Goal: Task Accomplishment & Management: Manage account settings

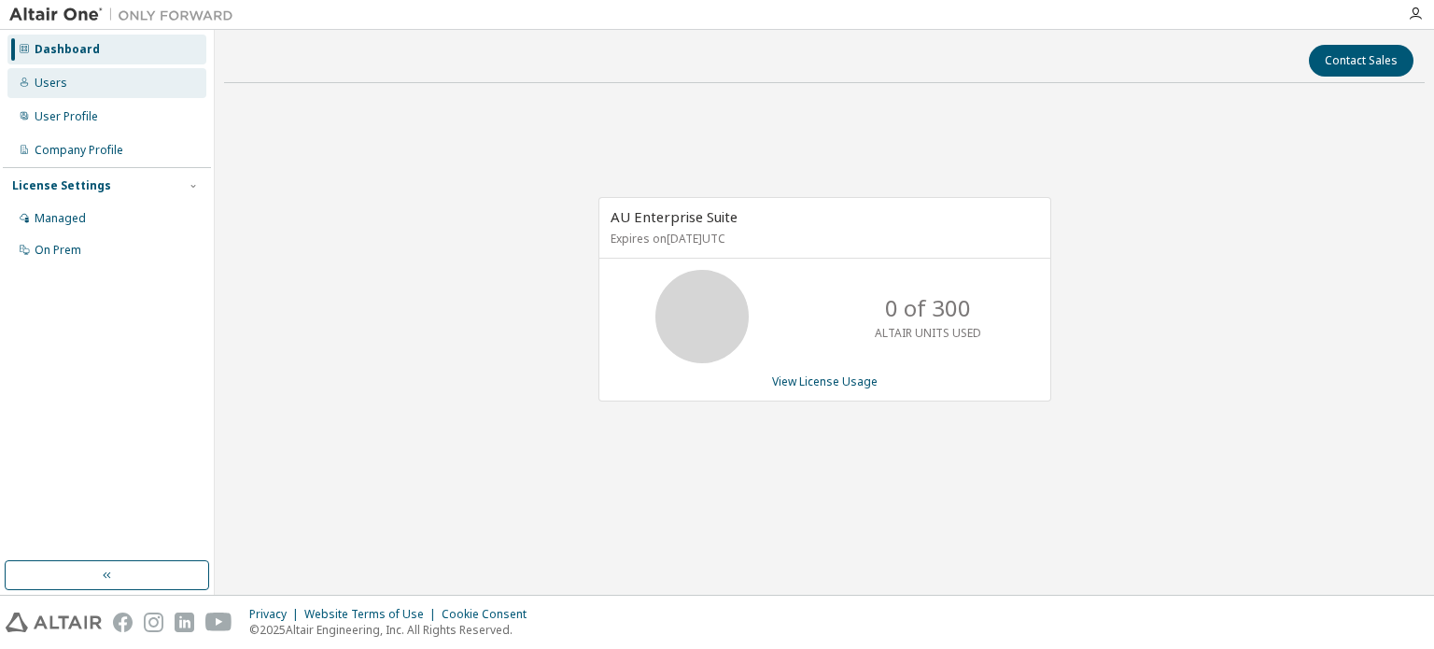
click at [94, 75] on div "Users" at bounding box center [106, 83] width 199 height 30
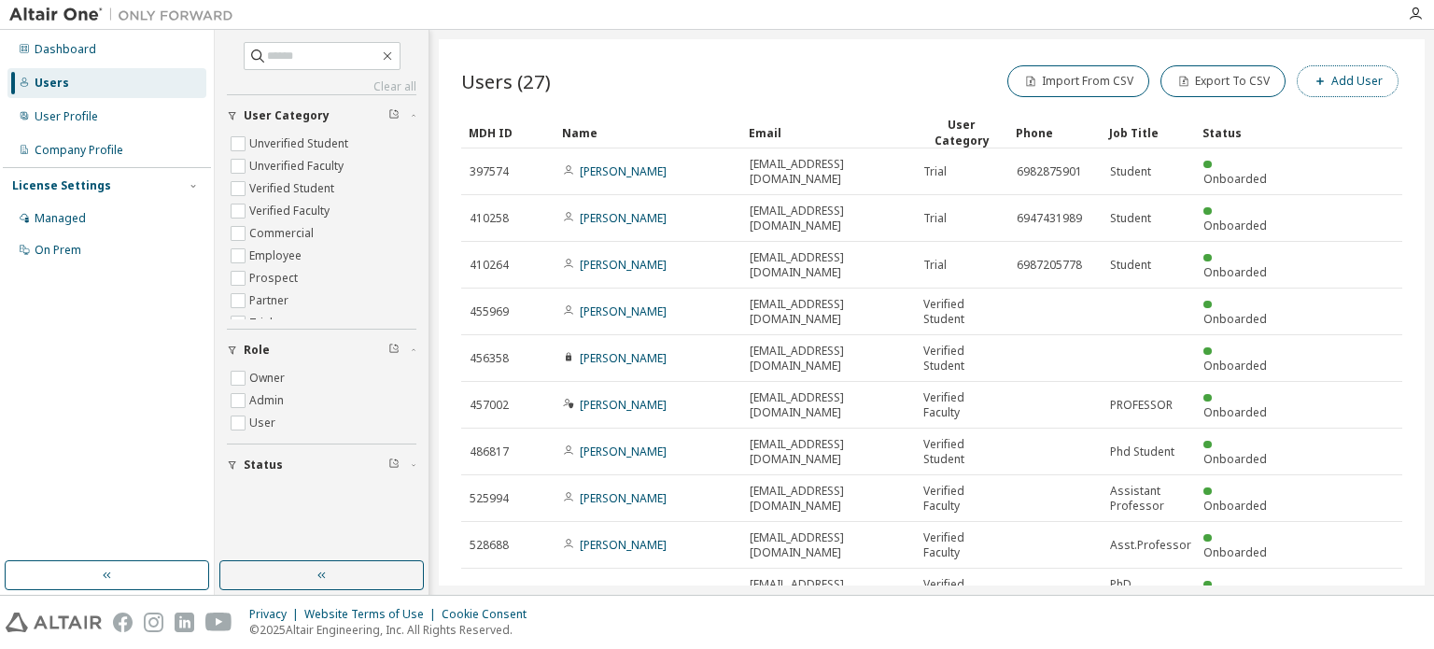
click at [1326, 86] on button "Add User" at bounding box center [1348, 81] width 102 height 32
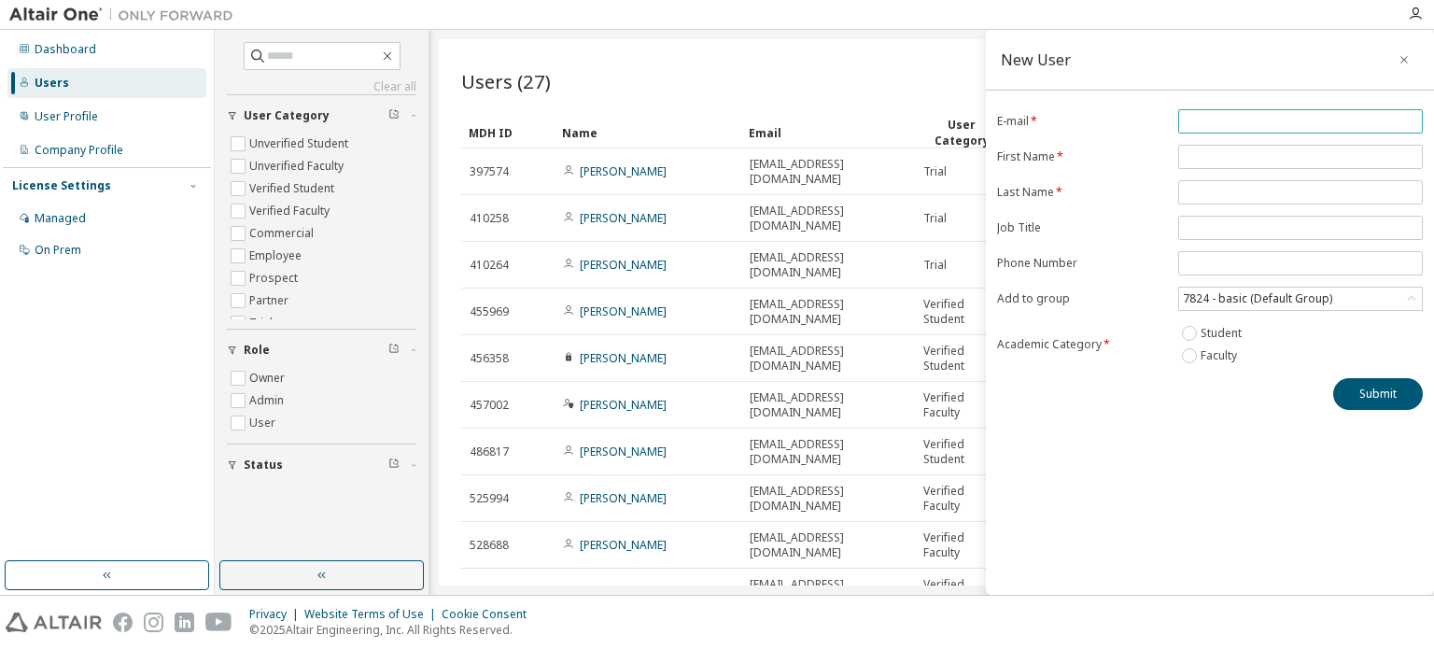
click at [1298, 118] on input "email" at bounding box center [1300, 121] width 235 height 15
type input "**********"
click at [1231, 162] on input "text" at bounding box center [1300, 156] width 235 height 15
type input "******"
click at [1292, 185] on input "text" at bounding box center [1300, 192] width 235 height 15
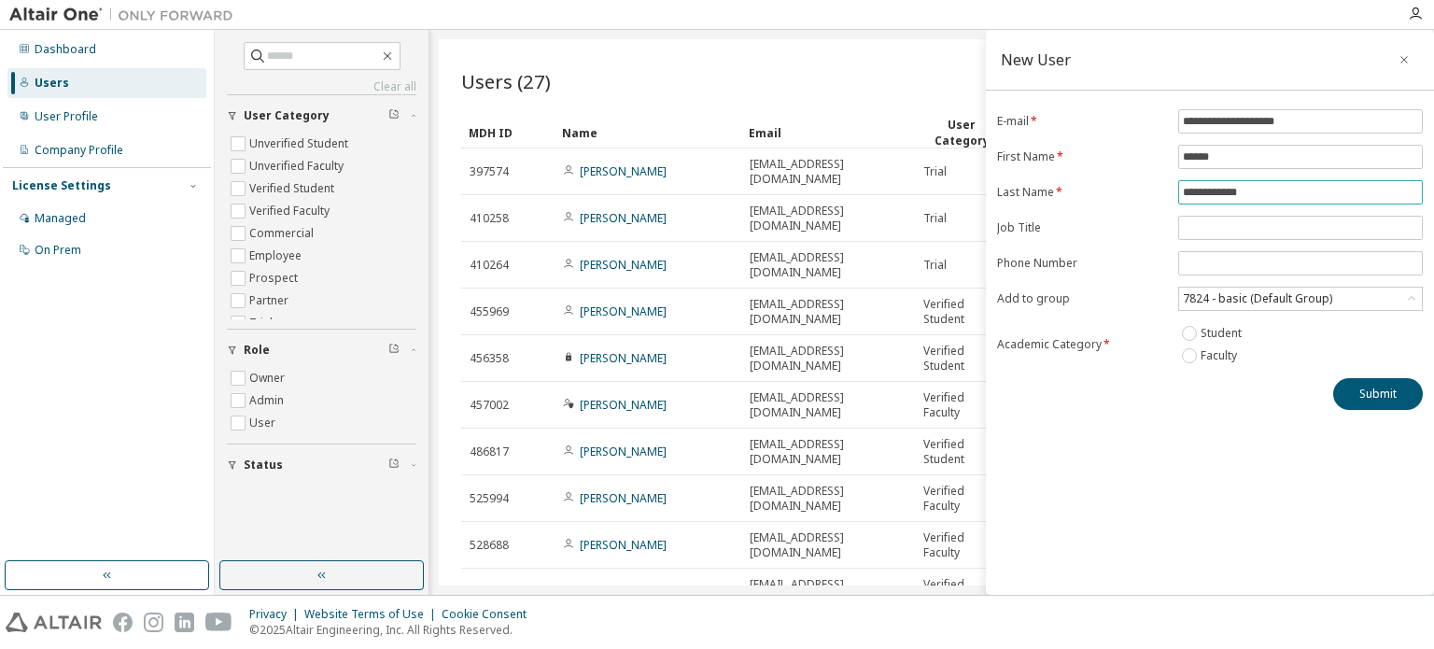
type input "**********"
click at [1265, 239] on form "**********" at bounding box center [1210, 238] width 426 height 258
click at [1265, 227] on input "text" at bounding box center [1300, 227] width 235 height 15
type input "*******"
click at [1242, 241] on form "**********" at bounding box center [1210, 238] width 426 height 258
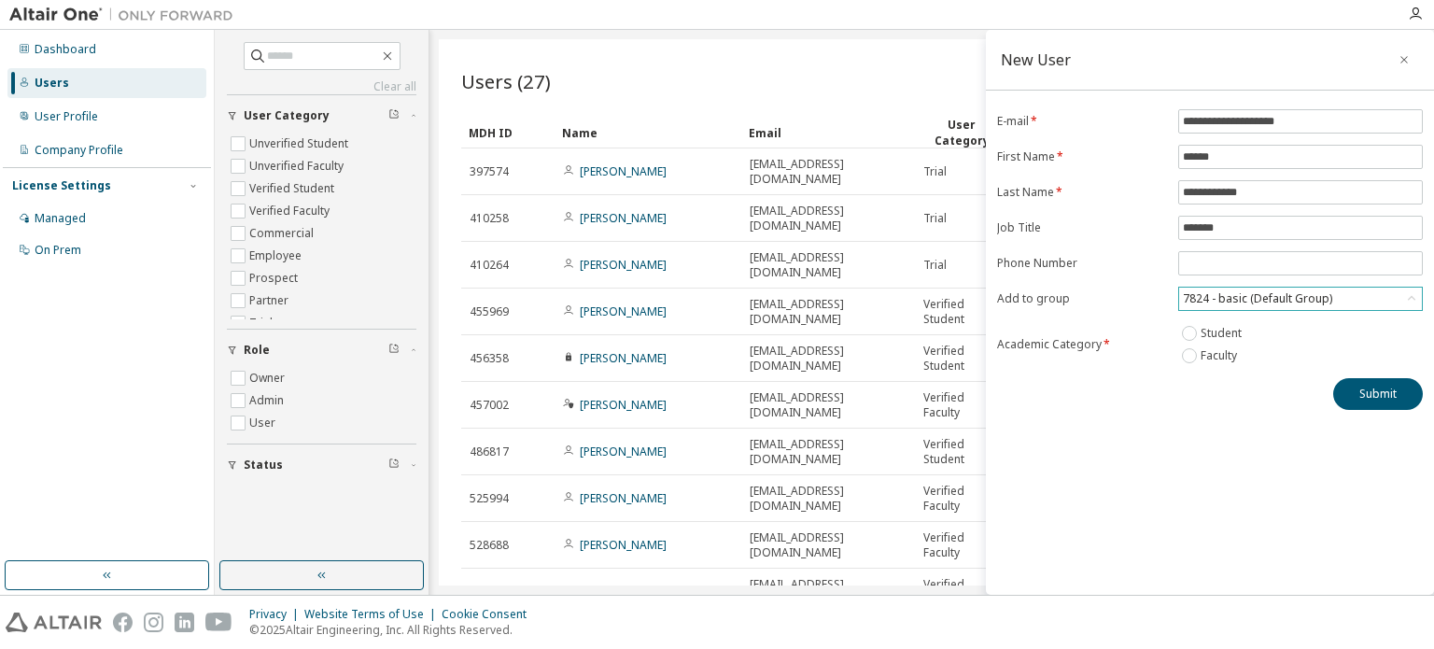
click at [1307, 294] on div "7824 - basic (Default Group)" at bounding box center [1257, 298] width 155 height 21
click at [1279, 362] on li "7824 - basic (Default Group)" at bounding box center [1299, 373] width 239 height 24
click at [1385, 389] on button "Submit" at bounding box center [1378, 394] width 90 height 32
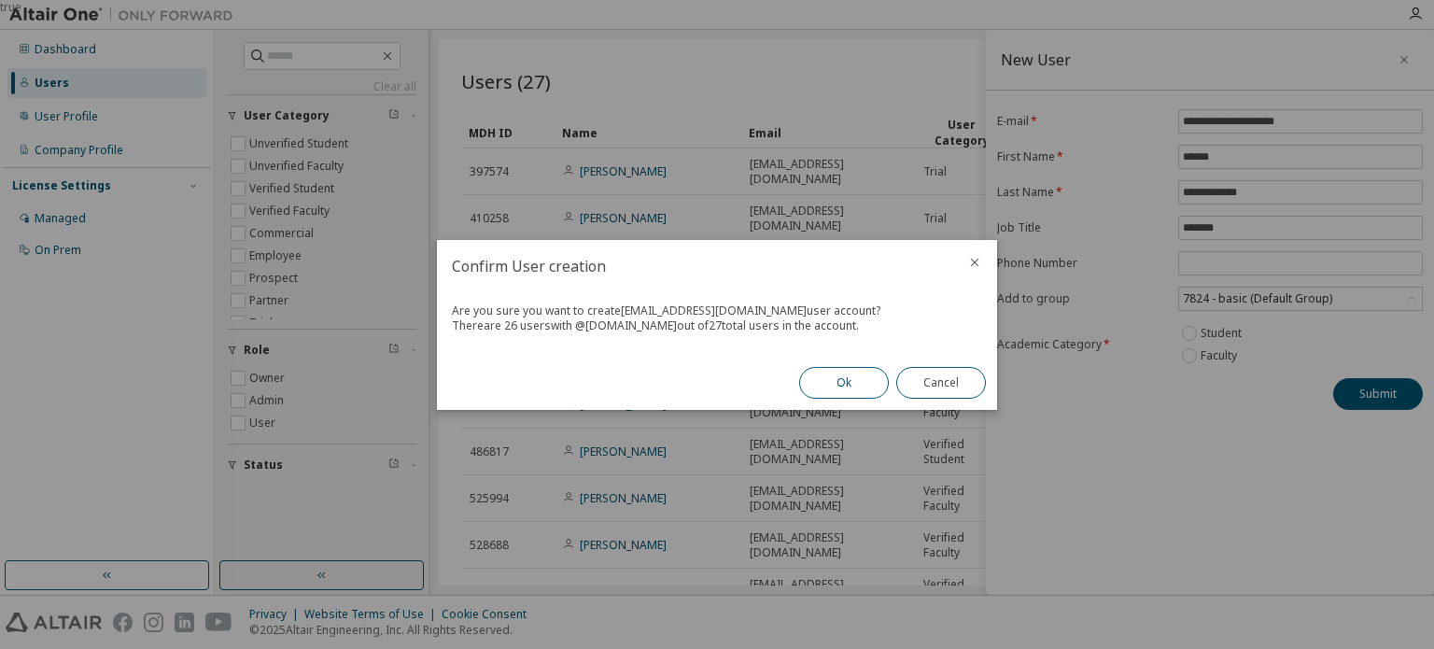
click at [858, 385] on button "Ok" at bounding box center [844, 383] width 90 height 32
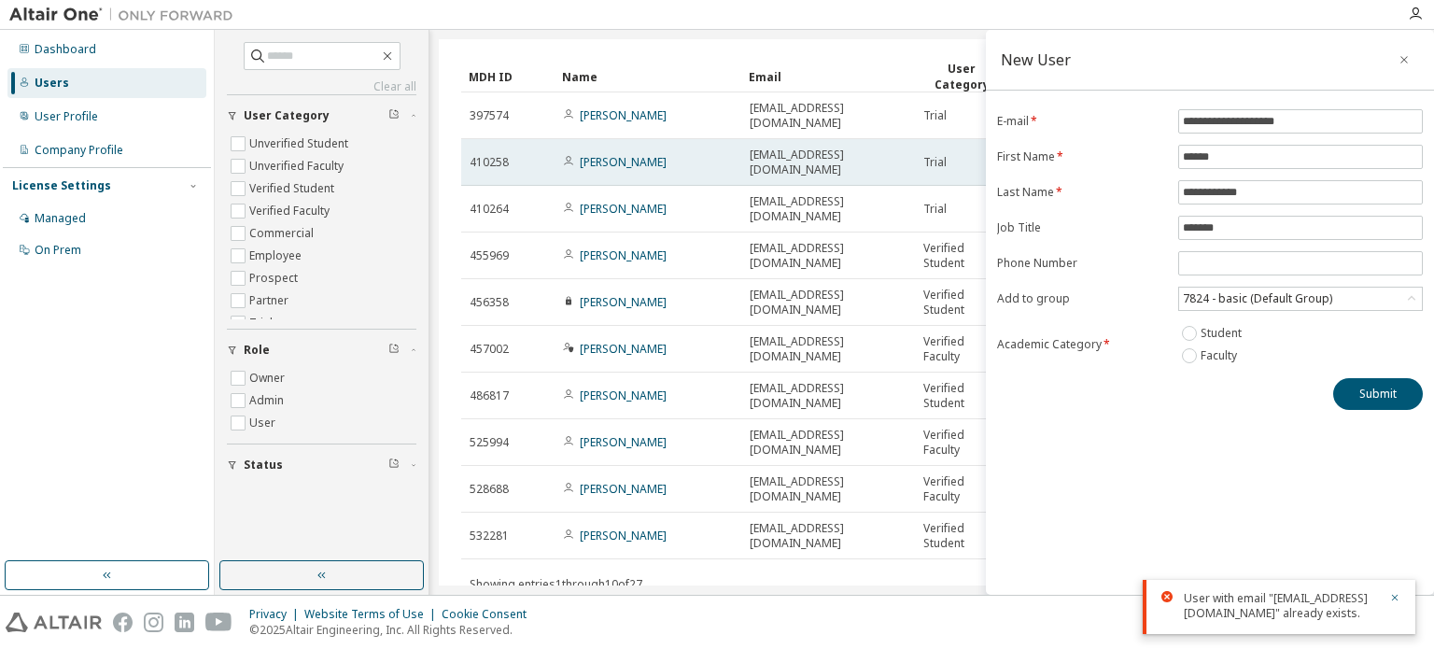
scroll to position [68, 0]
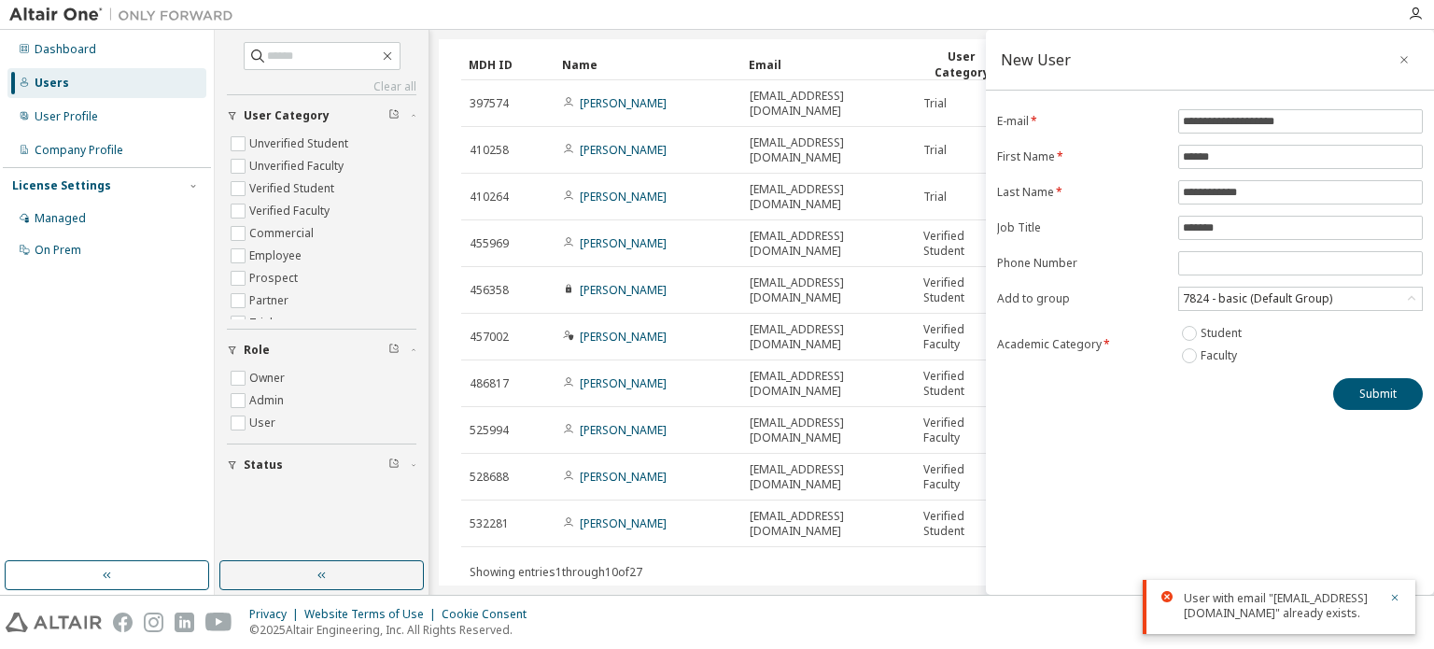
click at [599, 558] on div "Showing entries 1 through 10 of 27 Items per page 10 Page n. *" at bounding box center [931, 571] width 941 height 27
click at [1400, 57] on icon "button" at bounding box center [1403, 59] width 13 height 15
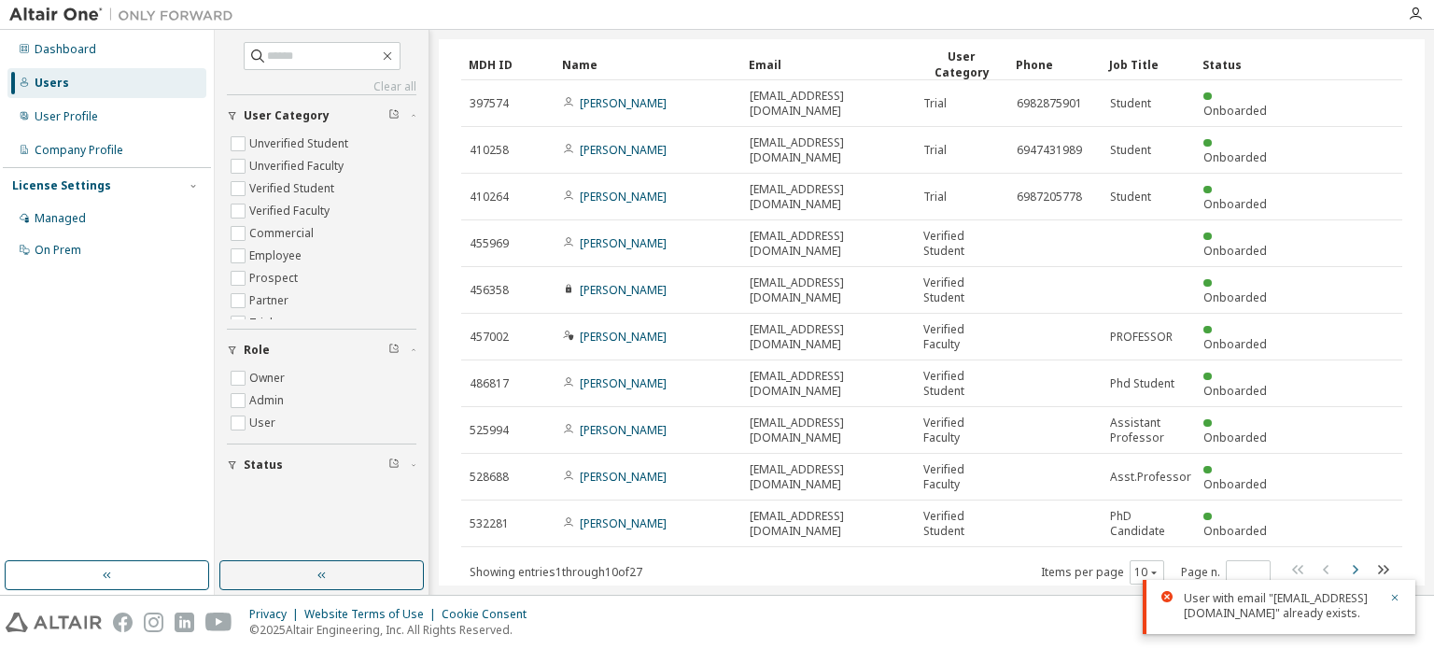
click at [1343, 558] on icon "button" at bounding box center [1354, 569] width 22 height 22
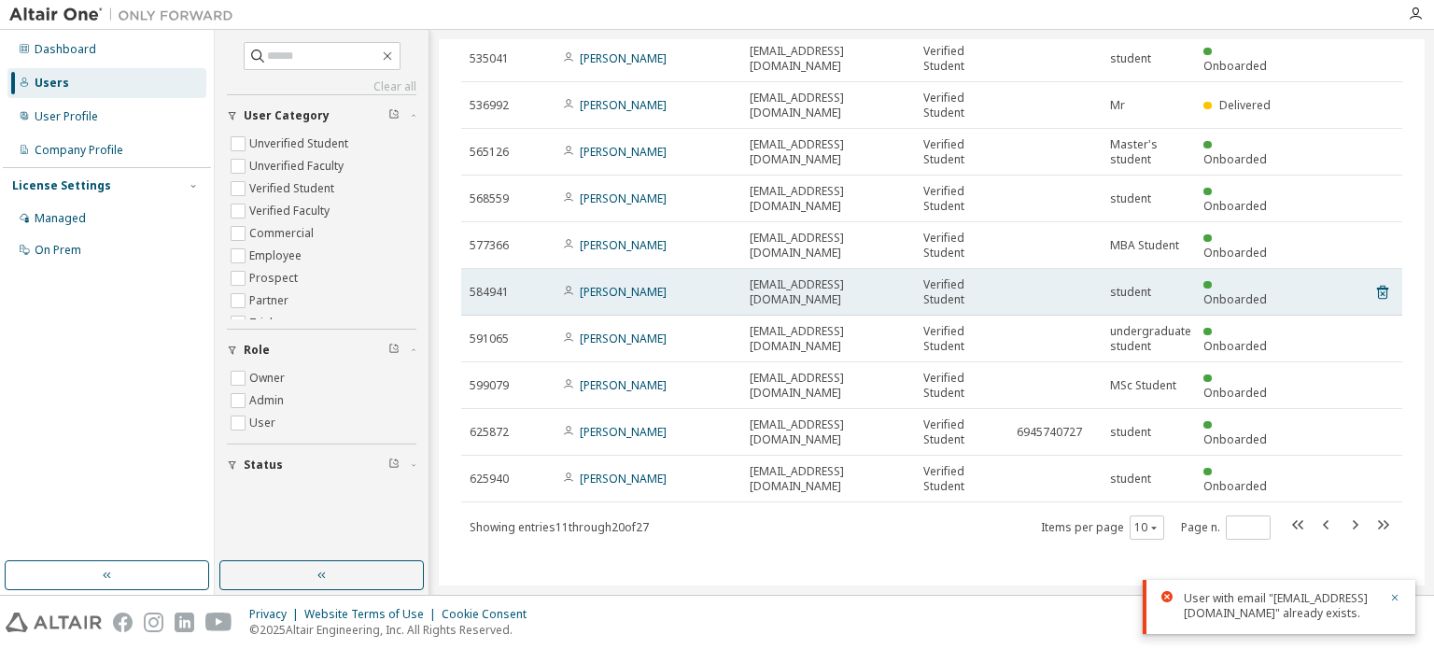
scroll to position [112, 0]
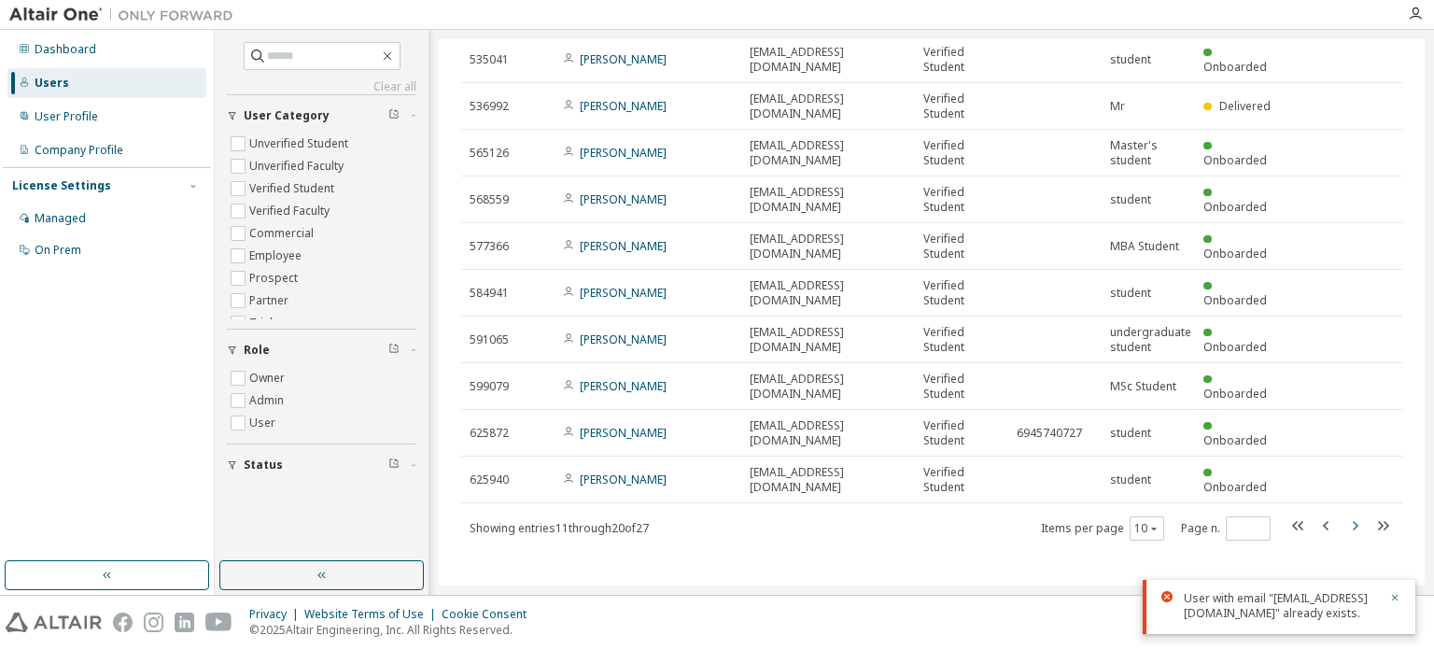
click at [1343, 522] on icon "button" at bounding box center [1354, 525] width 22 height 22
type input "*"
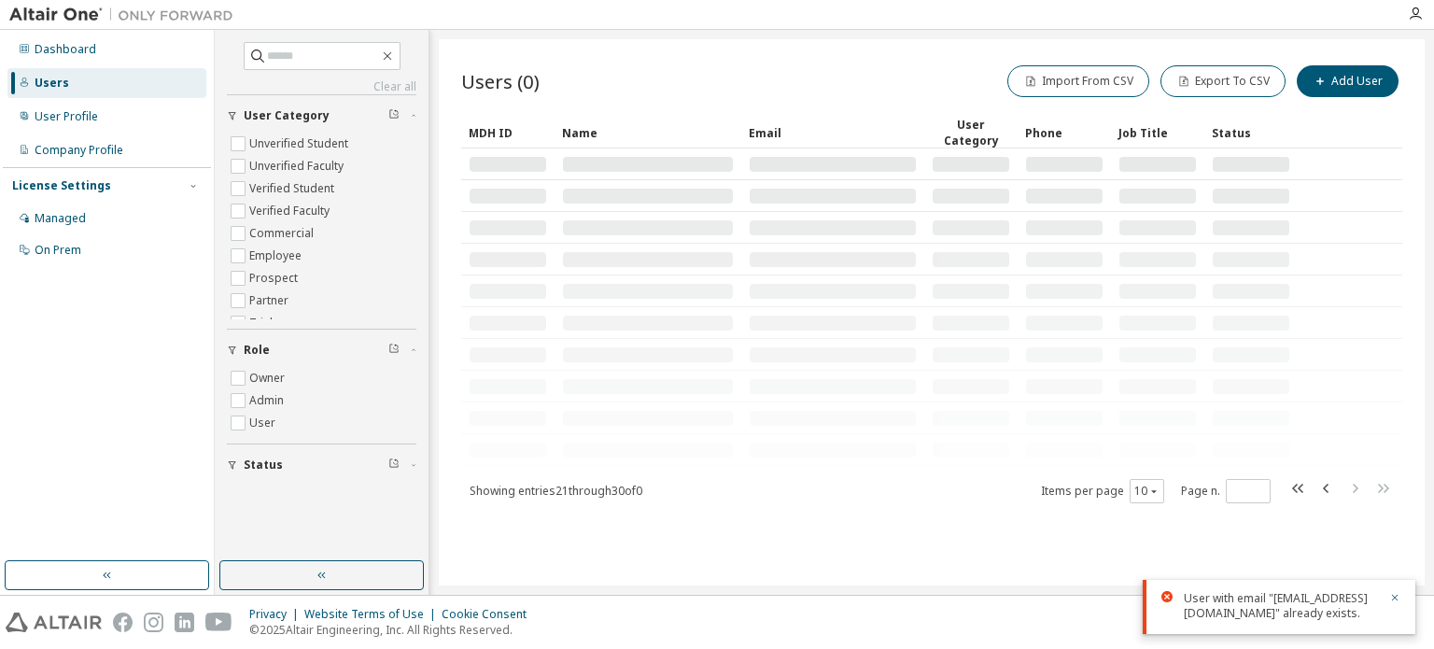
scroll to position [0, 0]
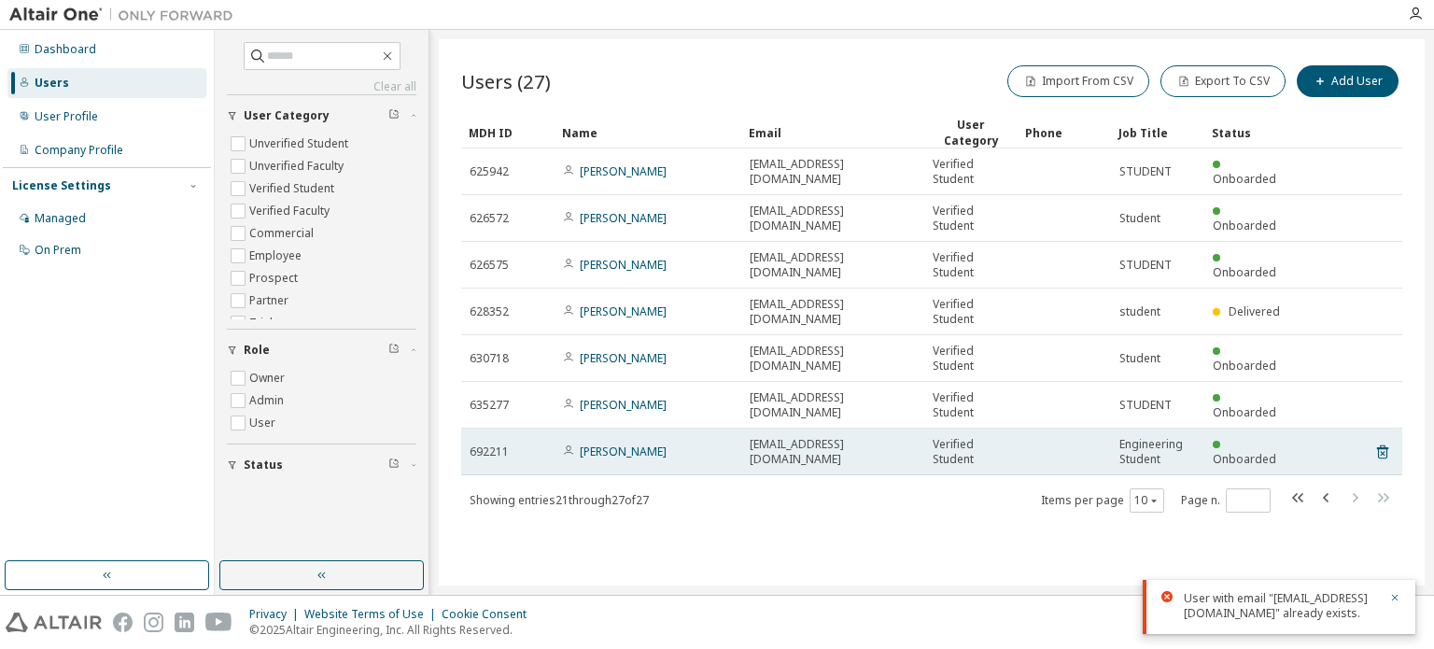
click at [1095, 443] on td at bounding box center [1063, 451] width 93 height 47
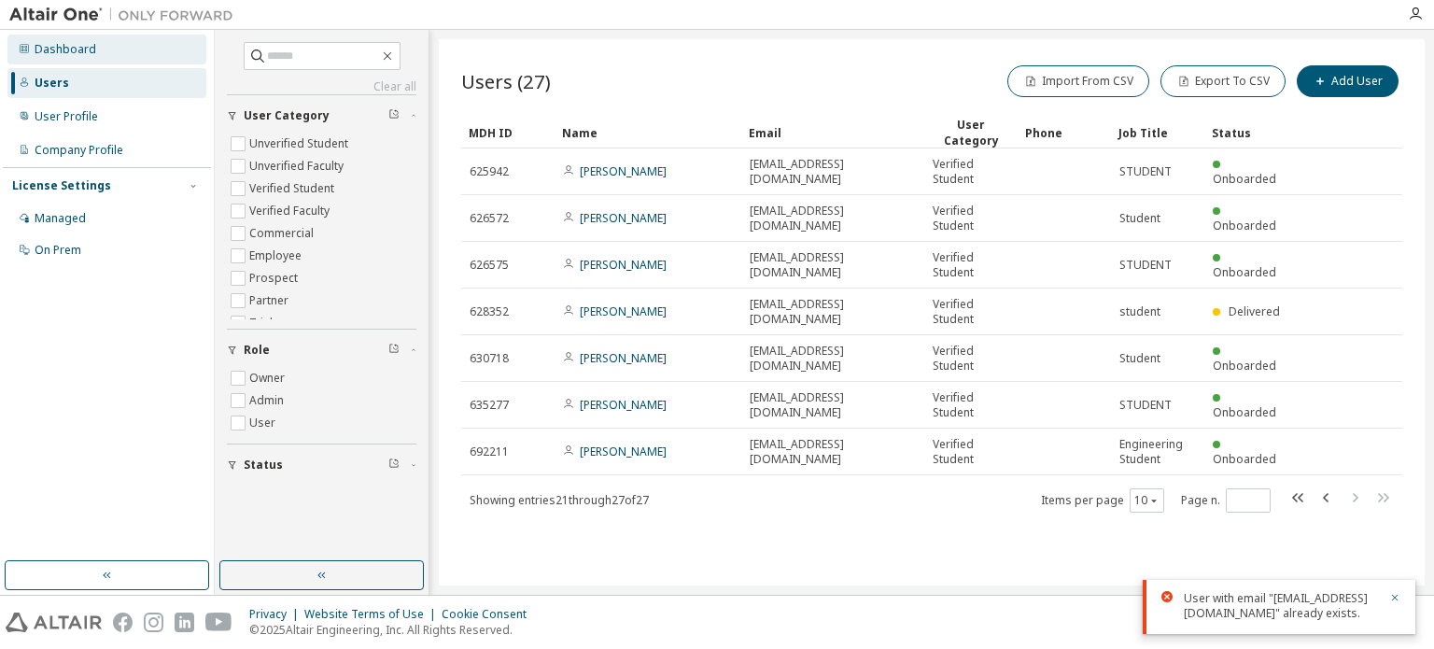
click at [63, 48] on div "Dashboard" at bounding box center [66, 49] width 62 height 15
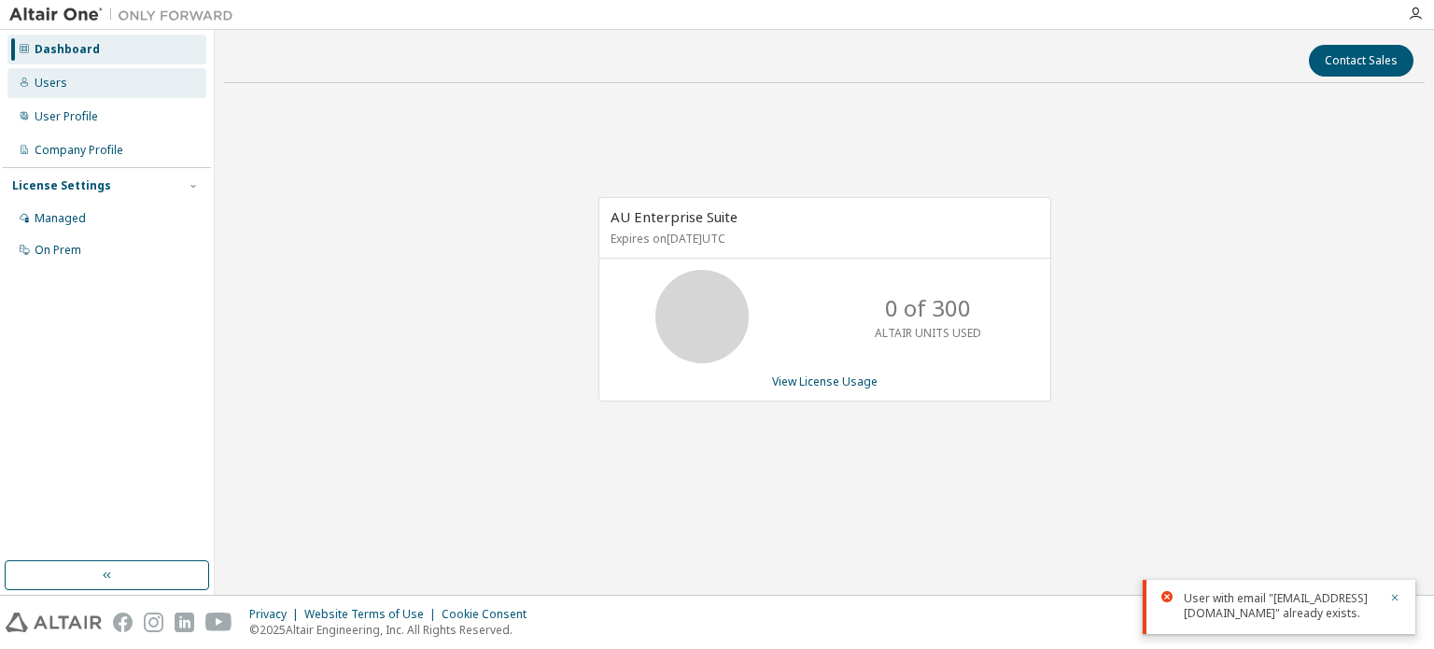
click at [79, 91] on div "Users" at bounding box center [106, 83] width 199 height 30
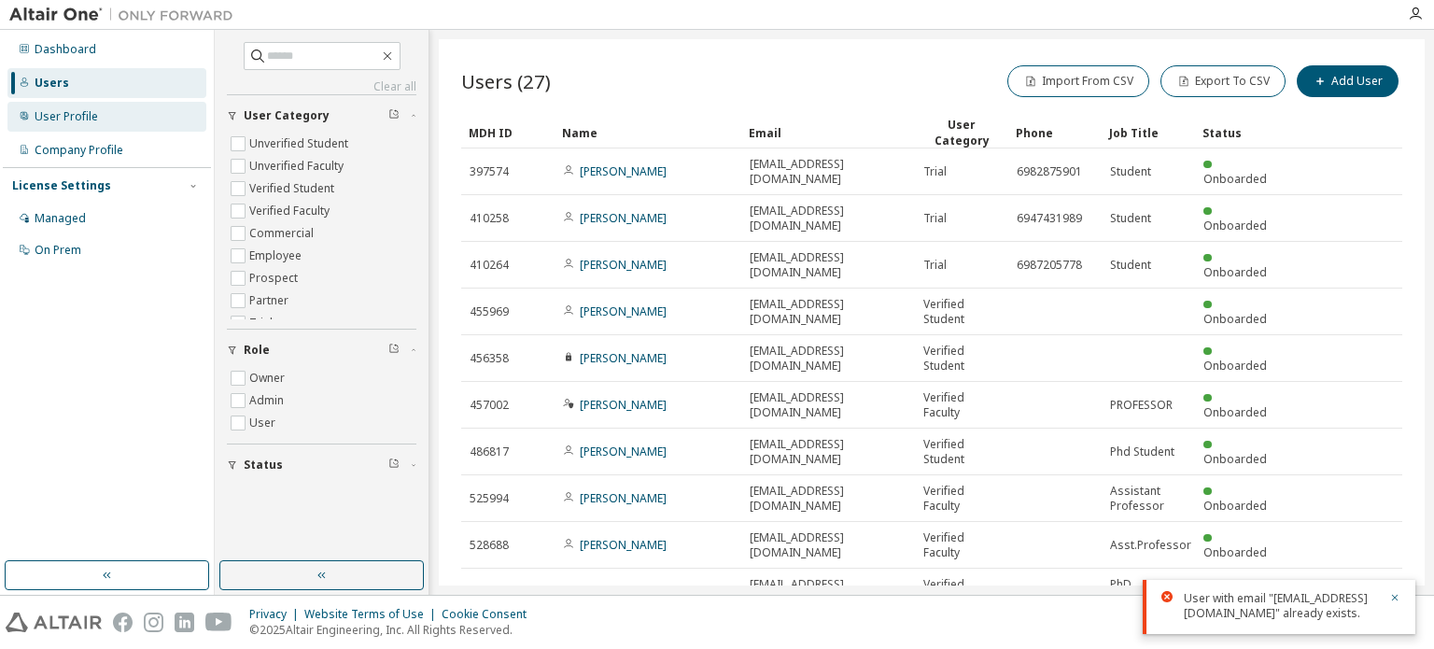
click at [80, 116] on div "User Profile" at bounding box center [66, 116] width 63 height 15
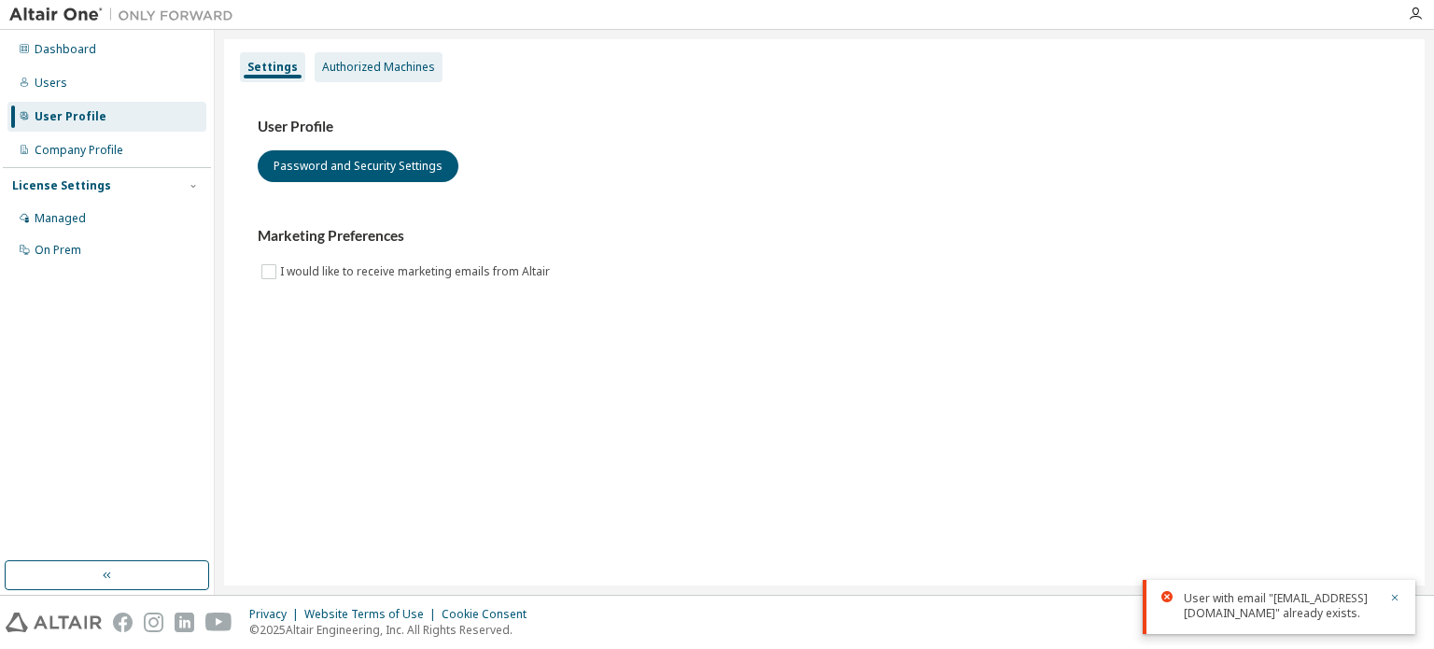
click at [331, 75] on div "Authorized Machines" at bounding box center [379, 67] width 128 height 30
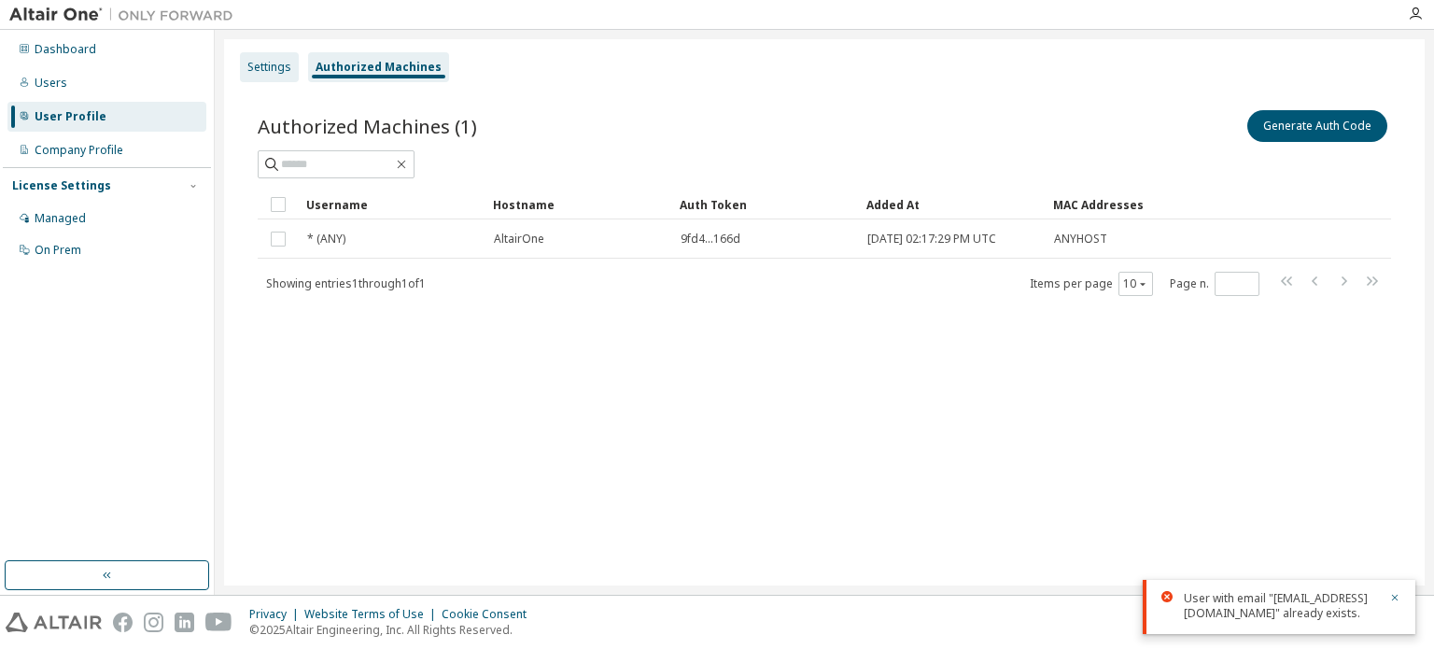
click at [271, 73] on div "Settings" at bounding box center [269, 67] width 44 height 15
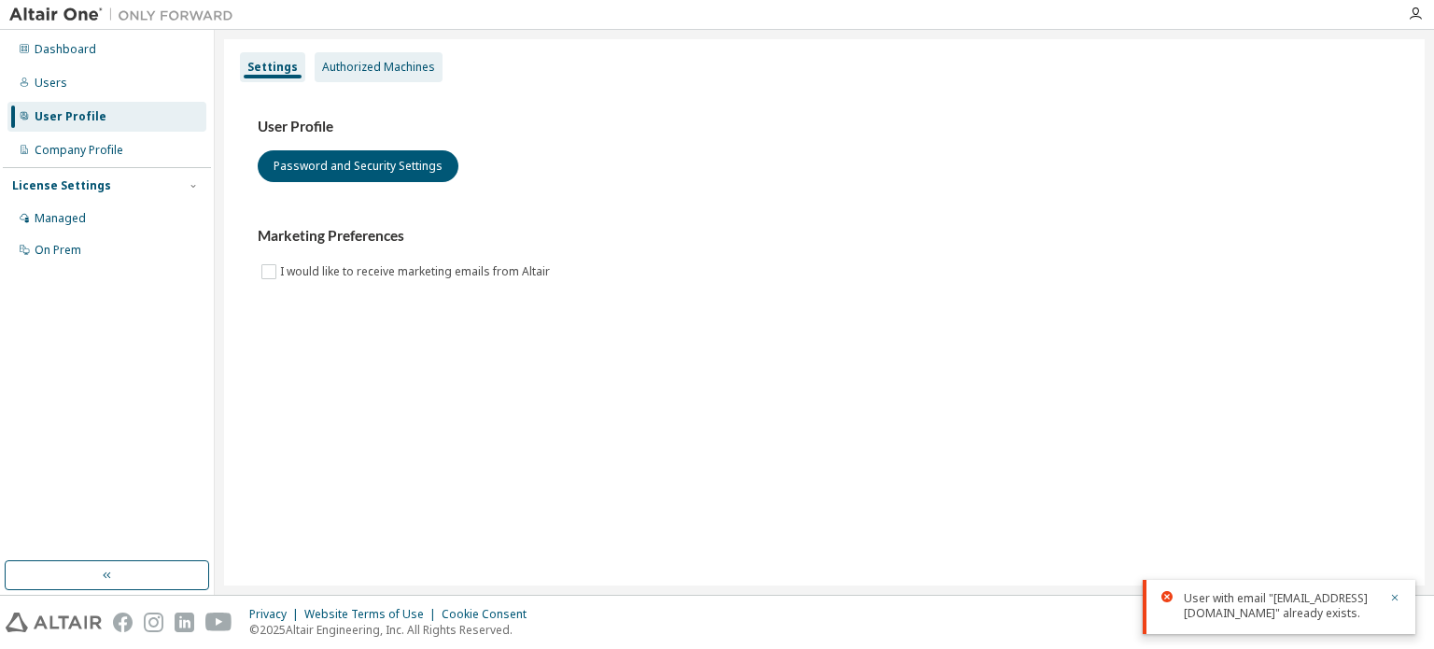
click at [373, 64] on div "Authorized Machines" at bounding box center [378, 67] width 113 height 15
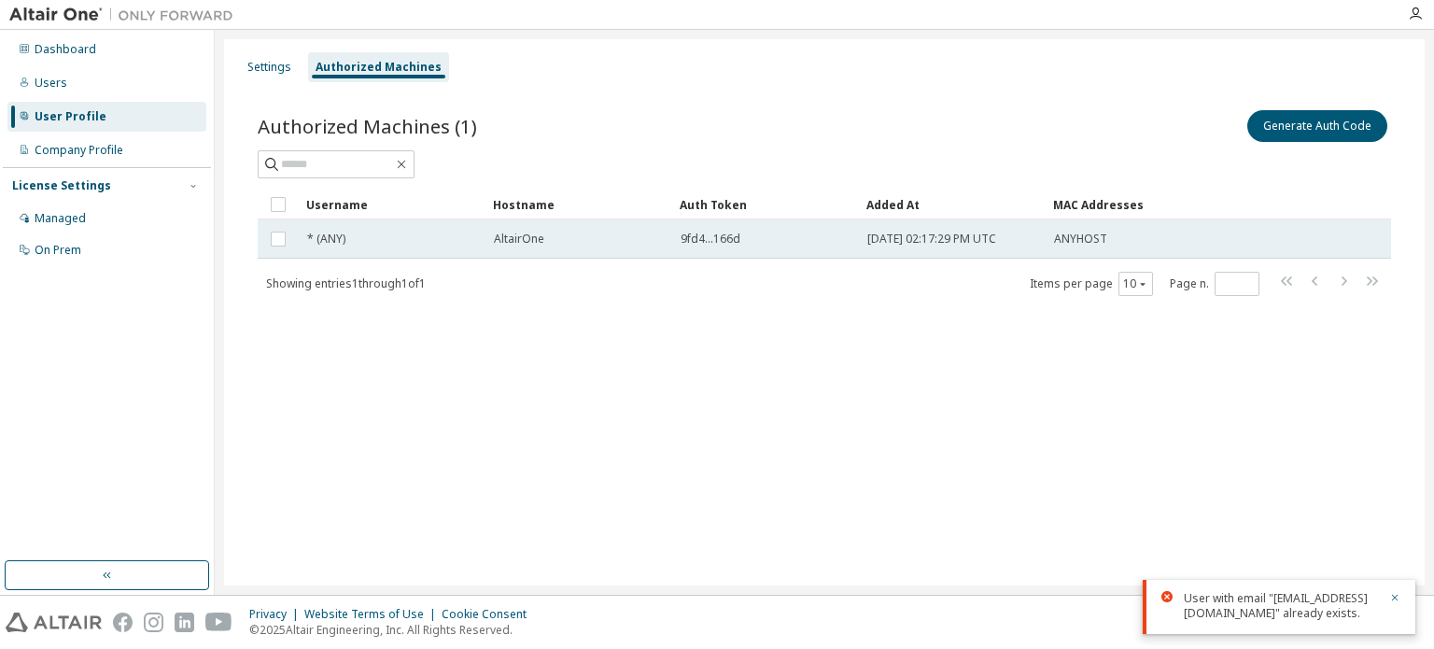
click at [709, 241] on span "9fd4...166d" at bounding box center [711, 239] width 60 height 15
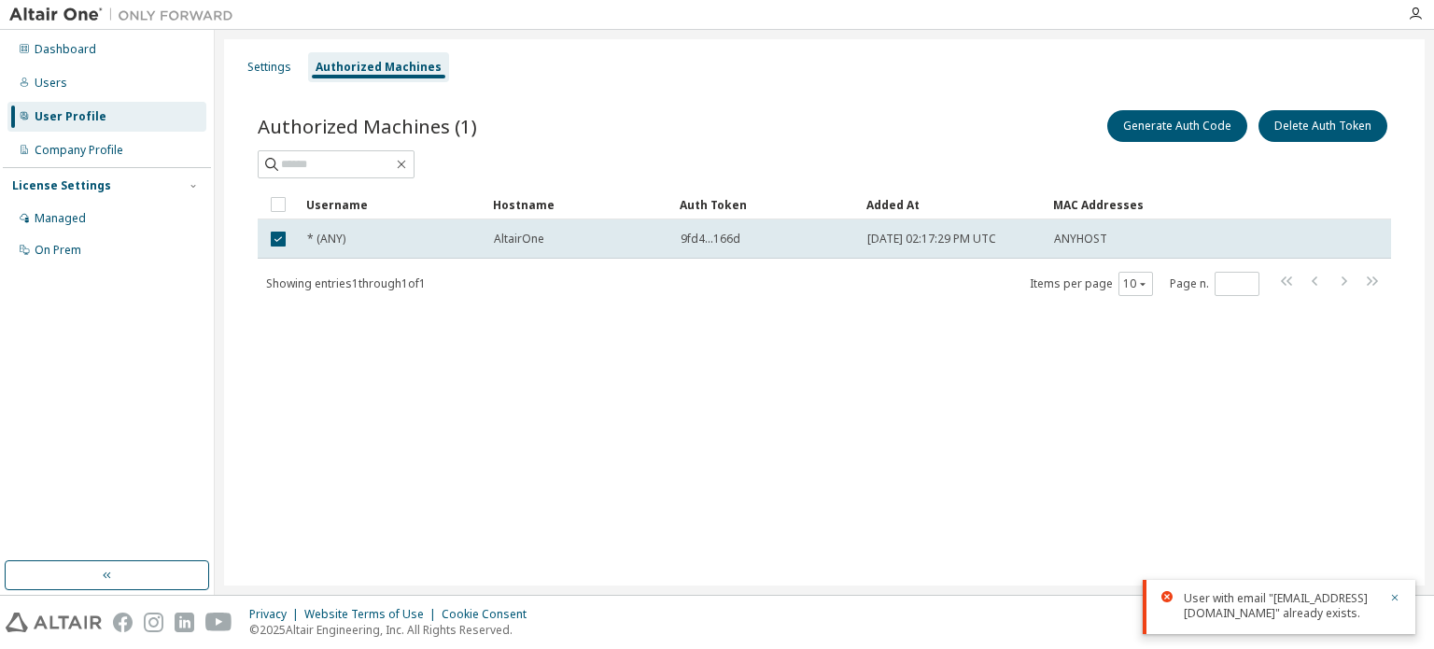
click at [709, 241] on span "9fd4...166d" at bounding box center [711, 239] width 60 height 15
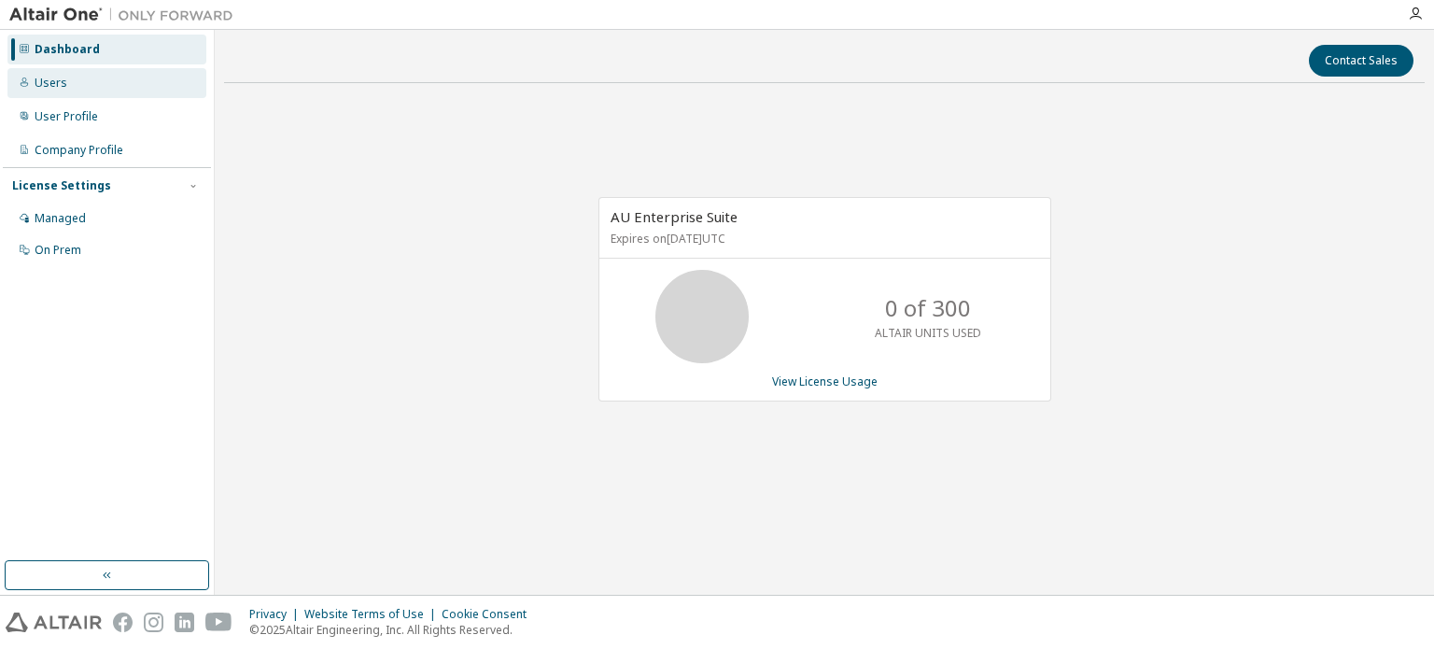
click at [137, 84] on div "Users" at bounding box center [106, 83] width 199 height 30
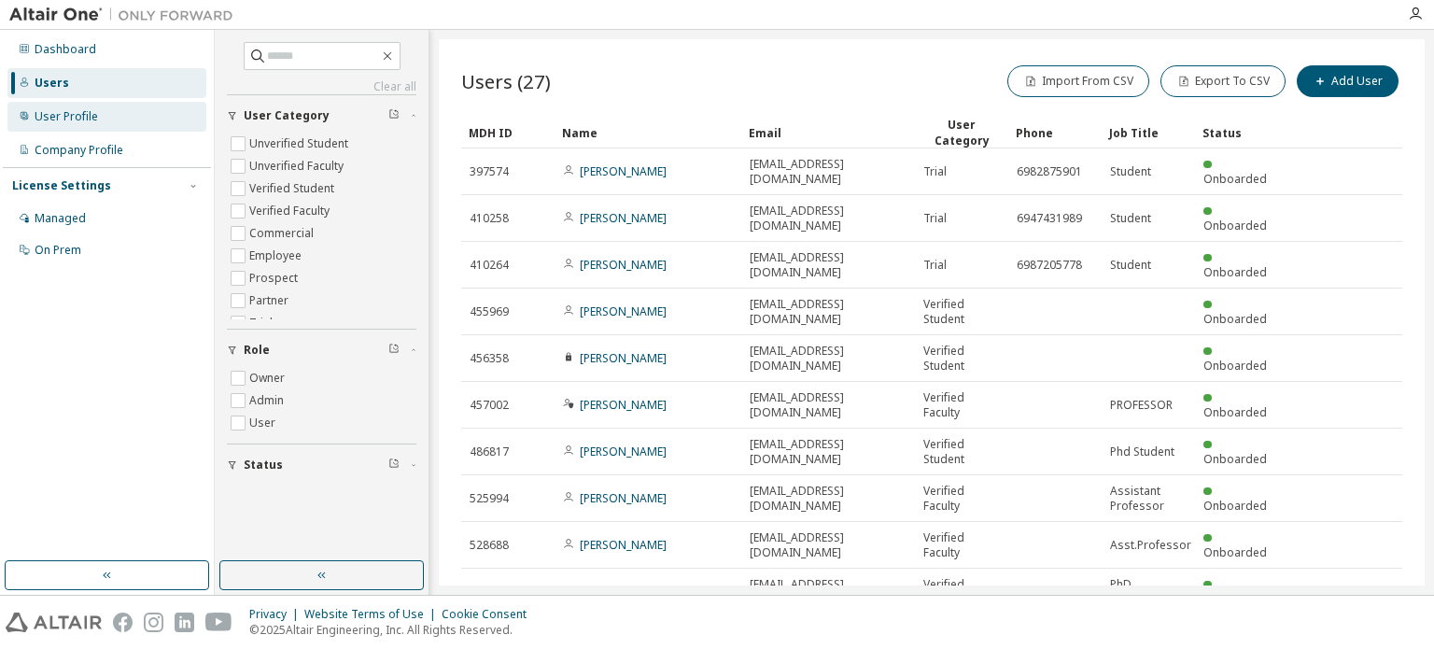
click at [51, 117] on div "User Profile" at bounding box center [66, 116] width 63 height 15
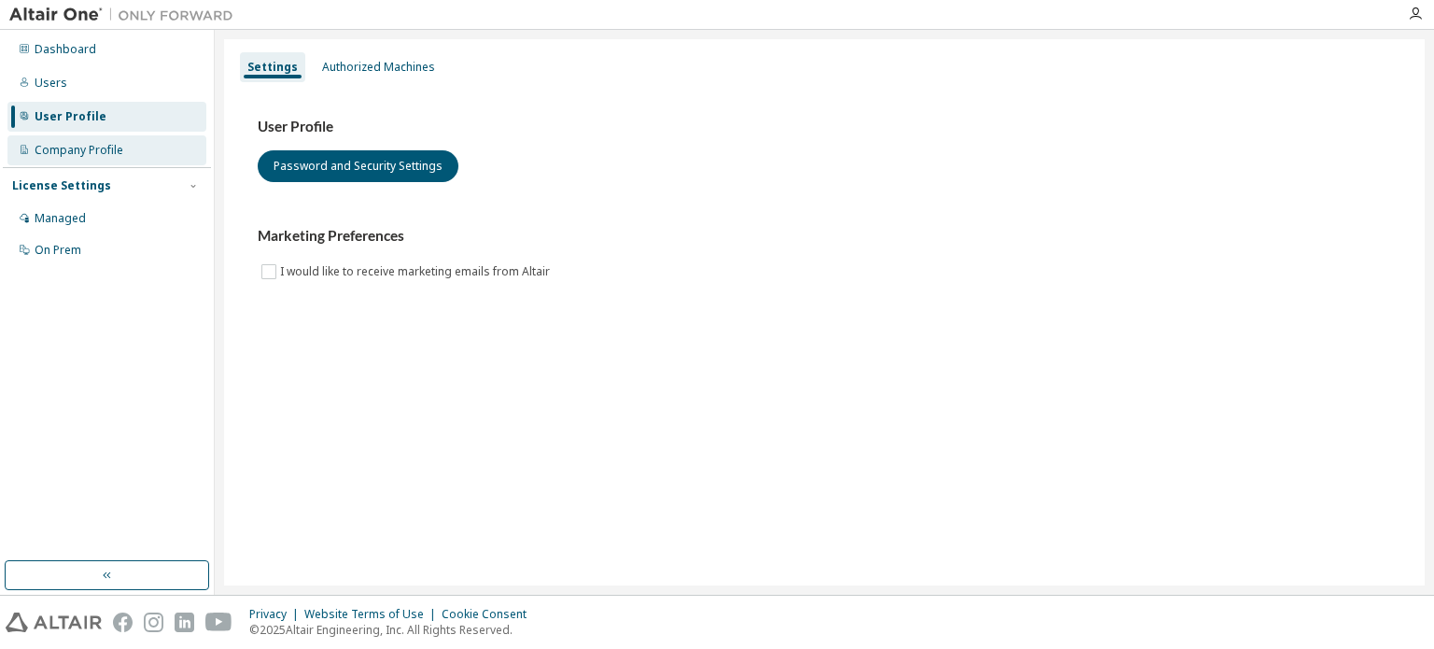
click at [121, 152] on div "Company Profile" at bounding box center [106, 150] width 199 height 30
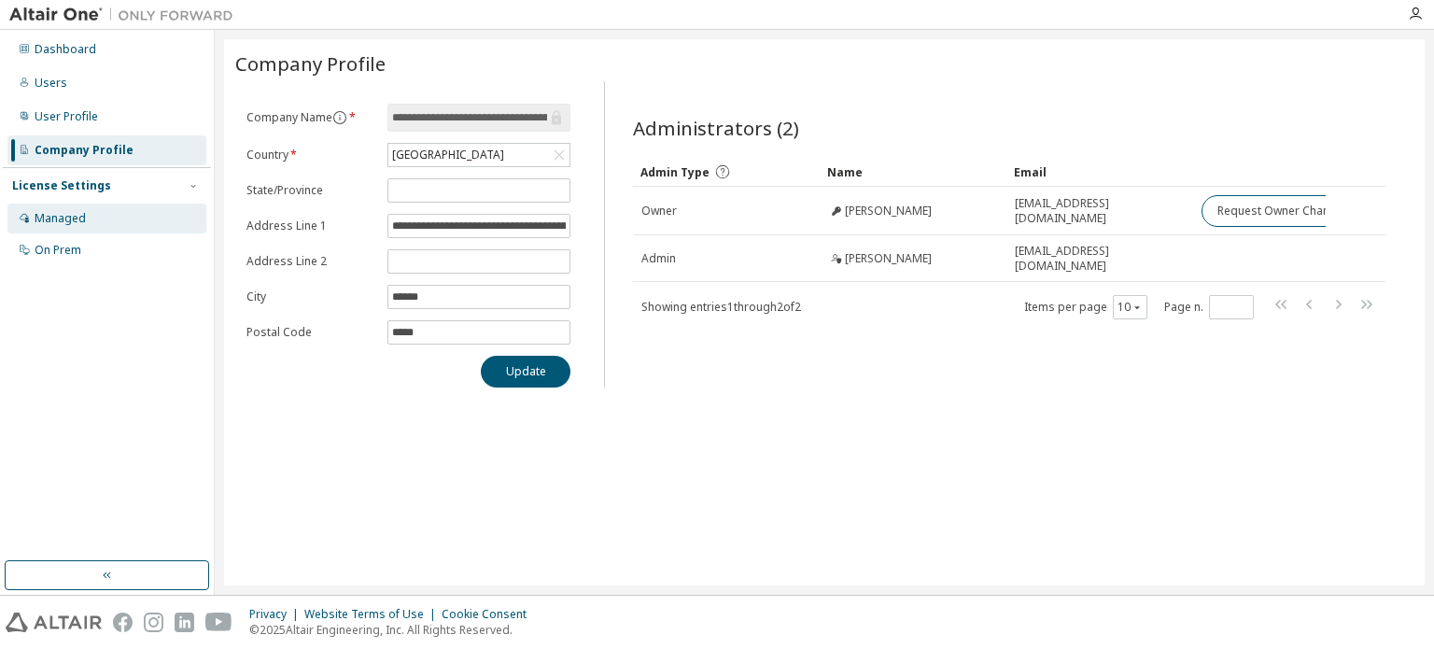
click at [86, 227] on div "Managed" at bounding box center [106, 218] width 199 height 30
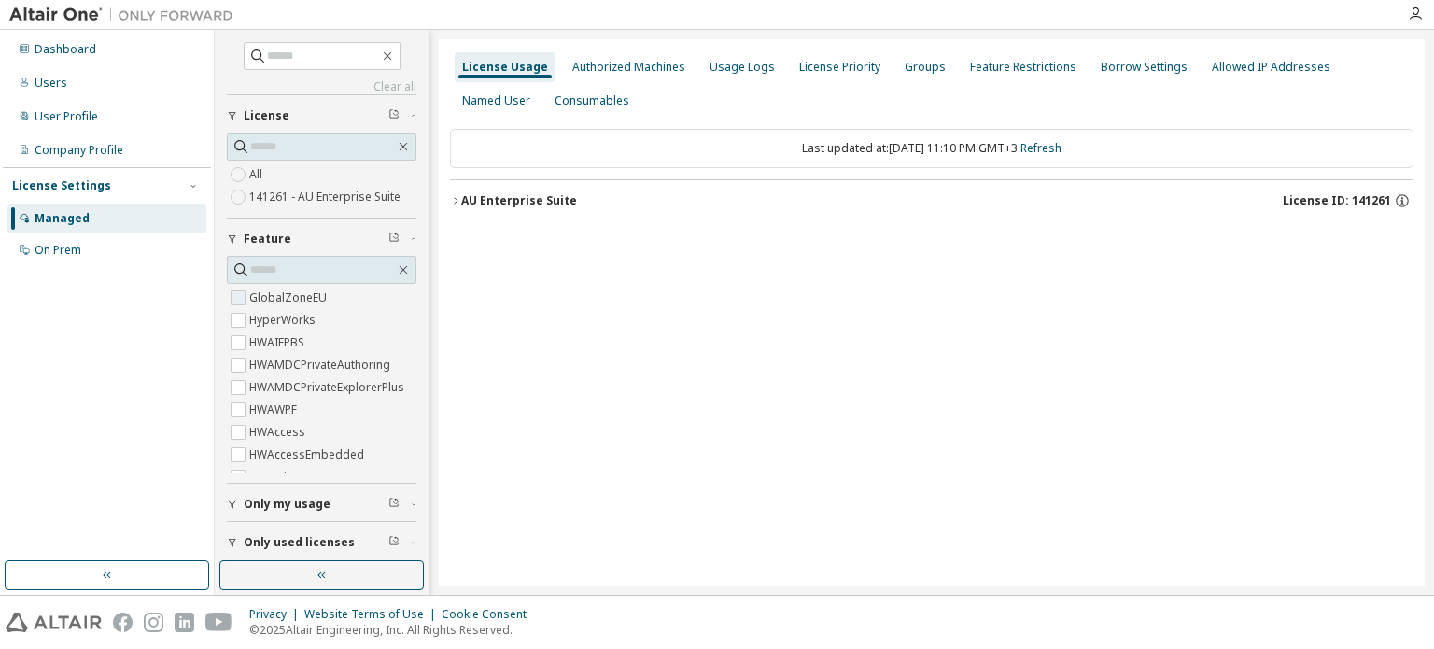
click at [261, 302] on label "GlobalZoneEU" at bounding box center [289, 298] width 81 height 22
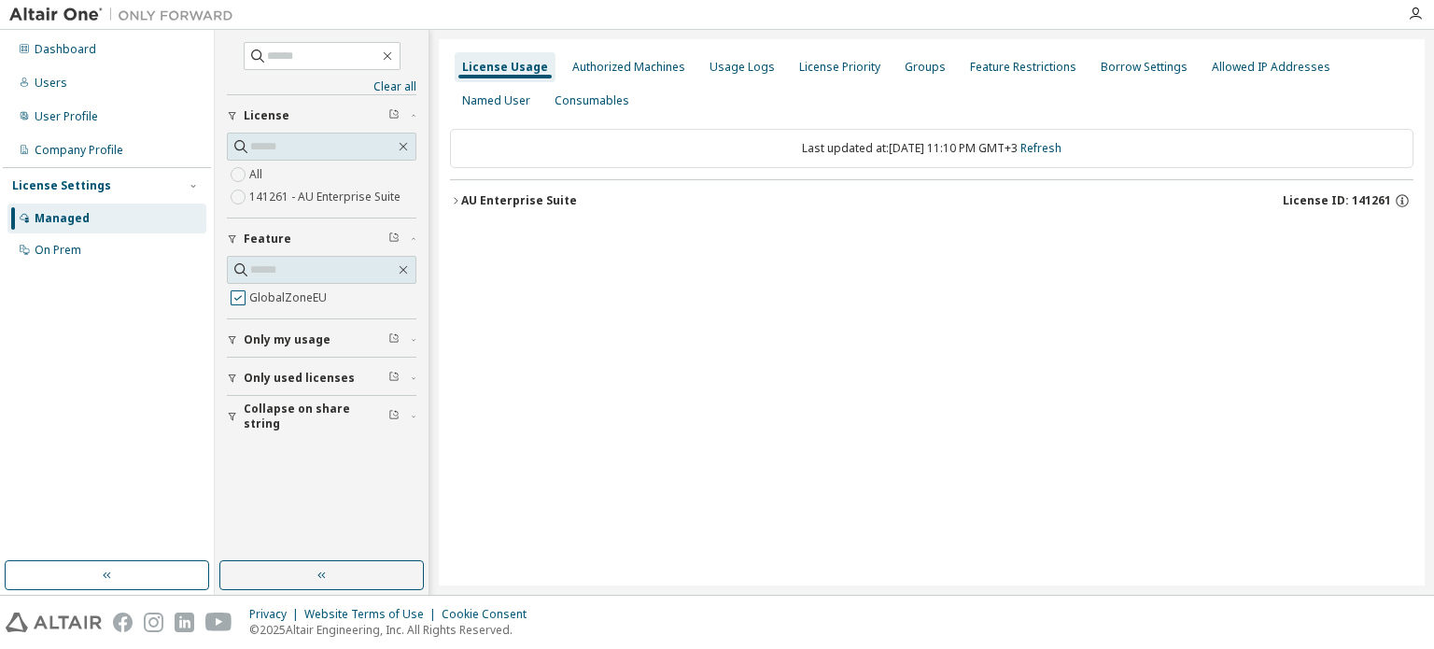
click at [261, 302] on label "GlobalZoneEU" at bounding box center [289, 298] width 81 height 22
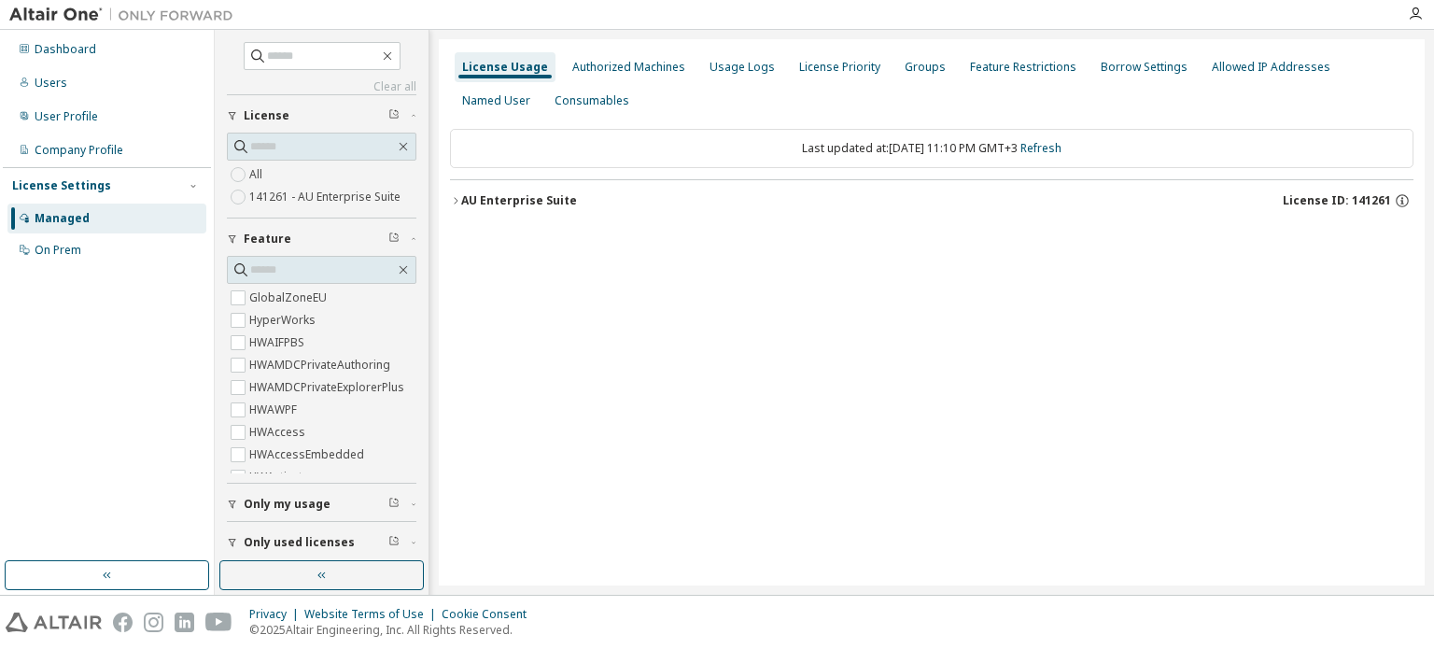
scroll to position [46, 0]
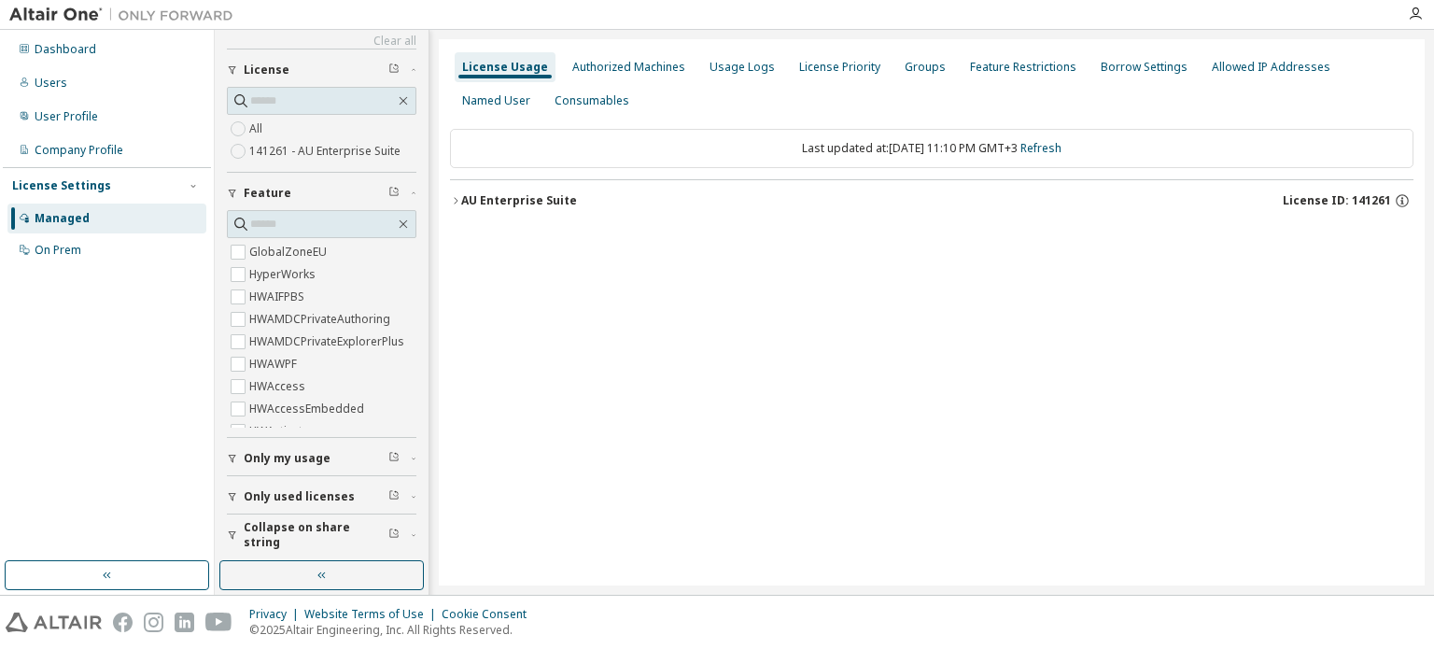
click at [273, 499] on span "Only used licenses" at bounding box center [299, 496] width 111 height 15
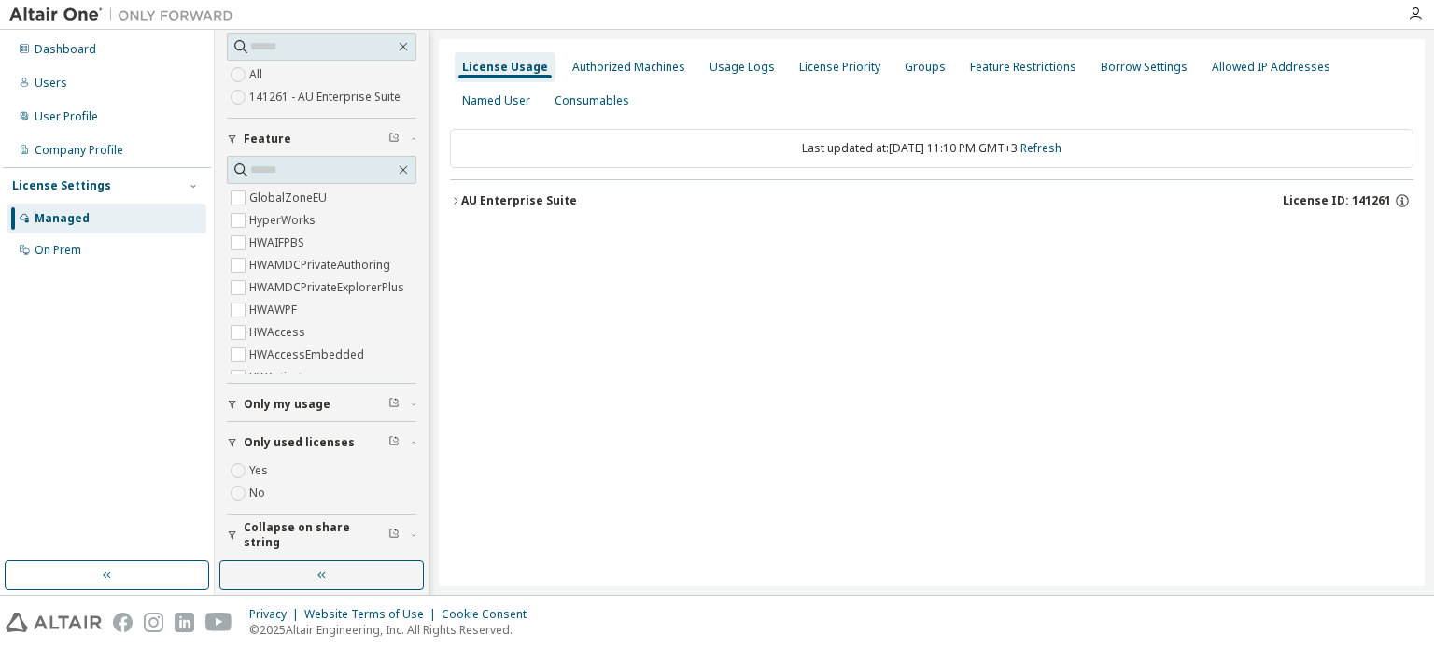
click at [299, 448] on button "Only used licenses" at bounding box center [321, 442] width 189 height 41
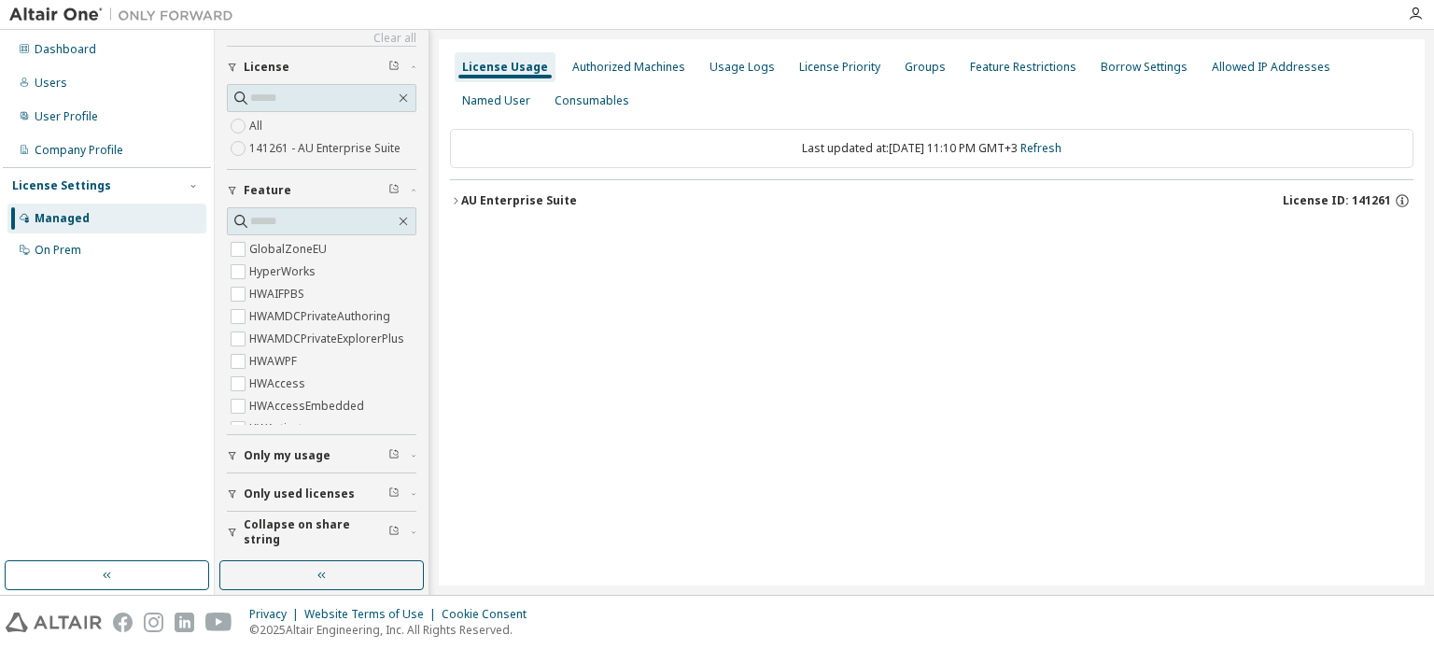
scroll to position [46, 0]
click at [344, 463] on button "Only my usage" at bounding box center [321, 458] width 189 height 41
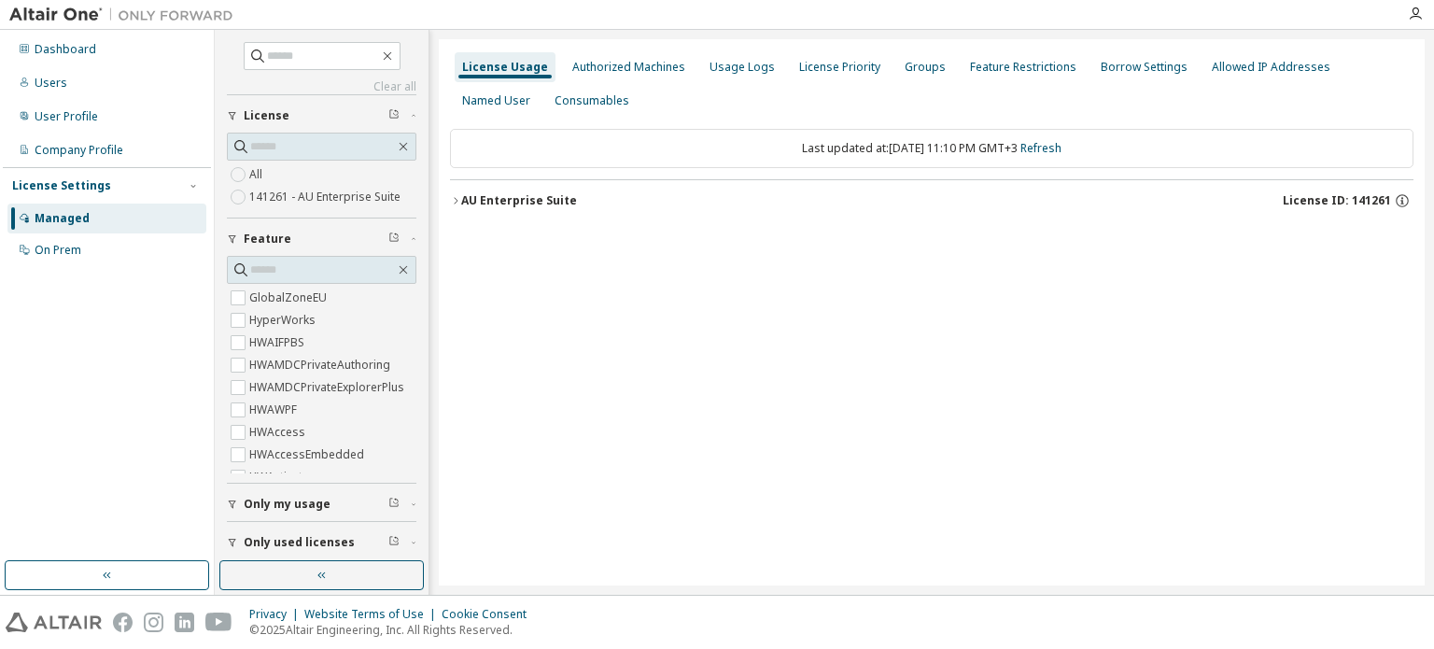
click at [316, 122] on button "License" at bounding box center [321, 115] width 189 height 41
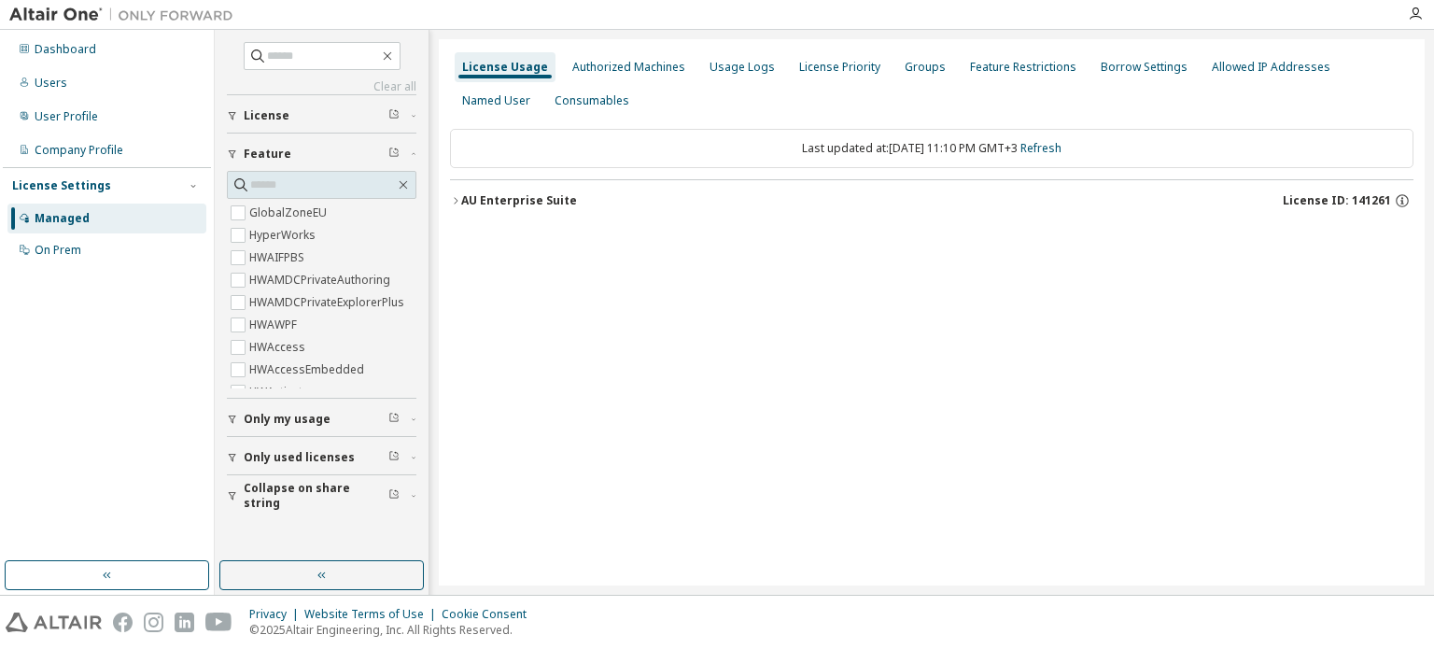
click at [310, 150] on div "Feature" at bounding box center [327, 154] width 167 height 15
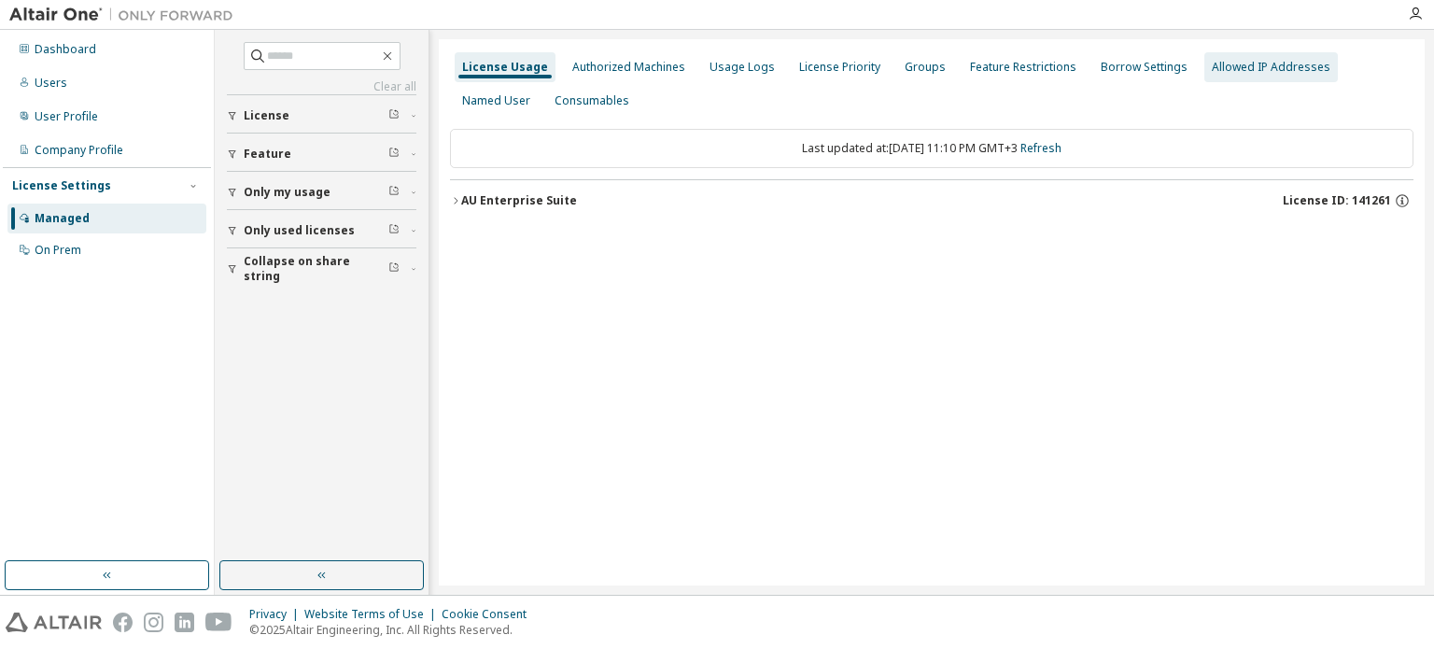
click at [1258, 75] on div "Allowed IP Addresses" at bounding box center [1270, 67] width 133 height 30
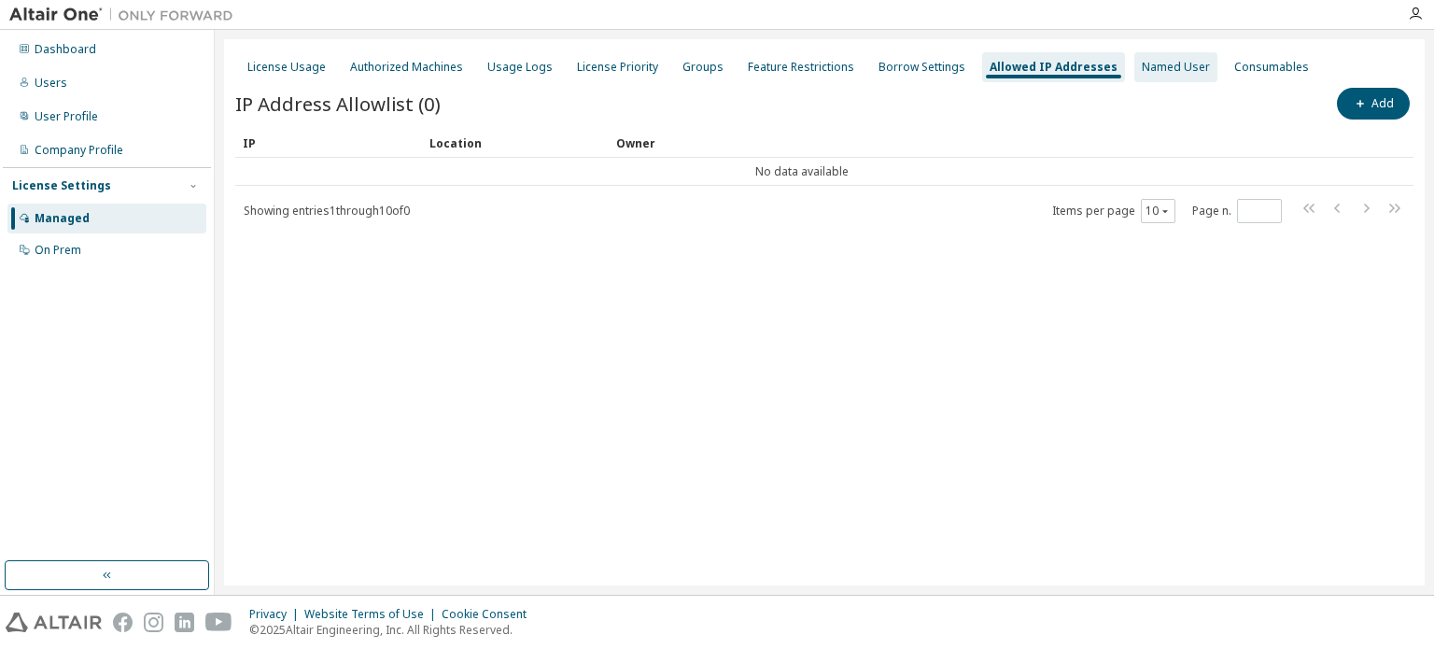
click at [1150, 67] on div "Named User" at bounding box center [1176, 67] width 68 height 15
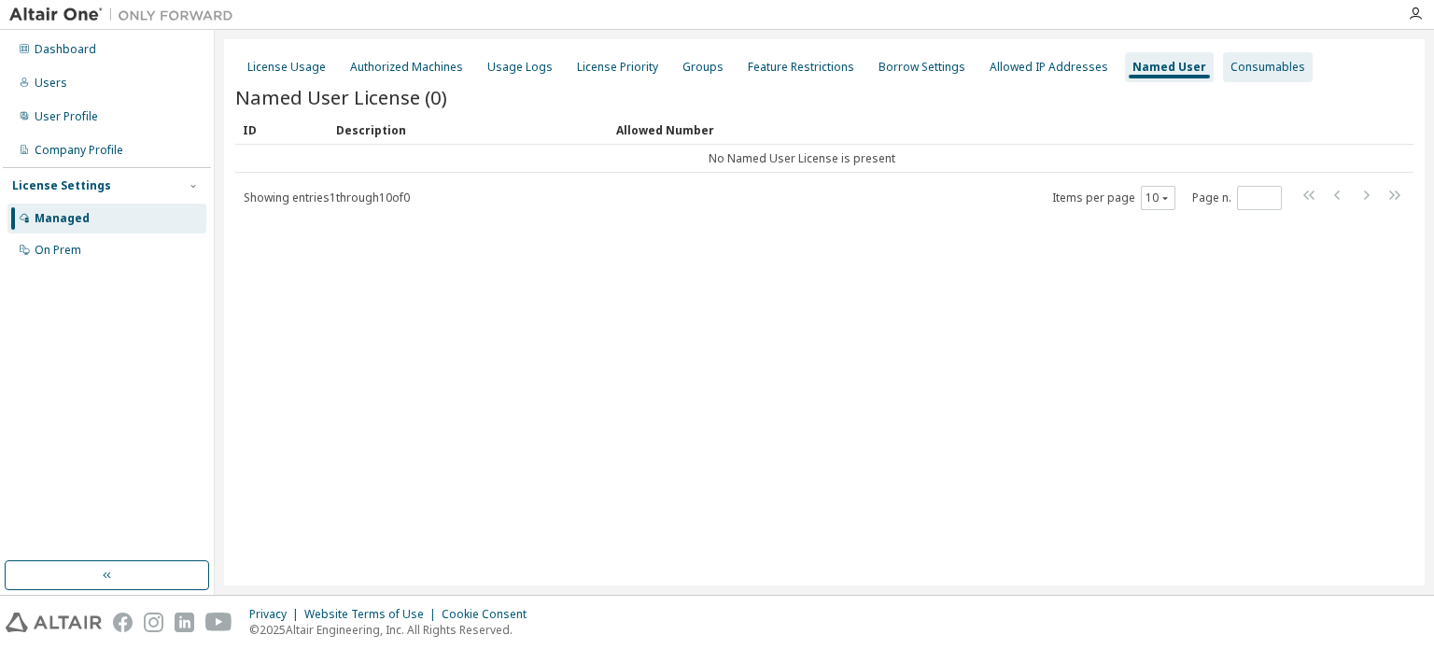
click at [1244, 61] on div "Consumables" at bounding box center [1267, 67] width 75 height 15
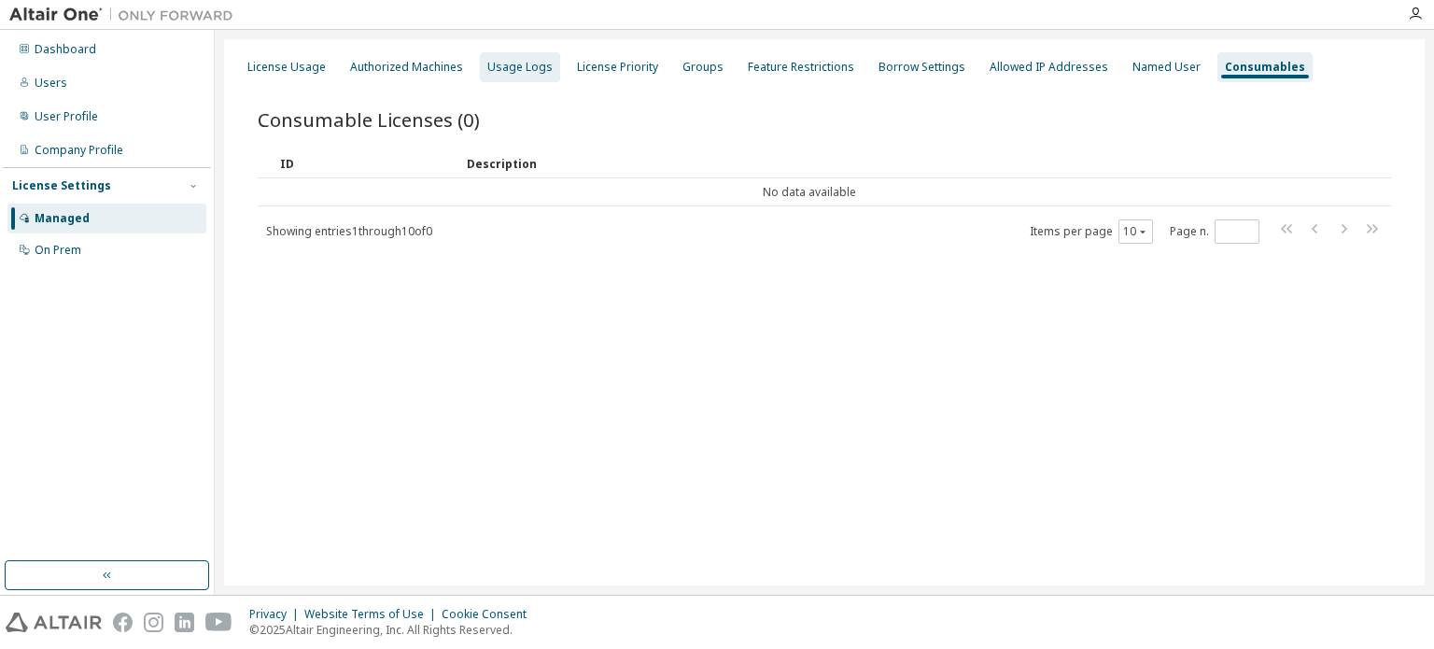
click at [531, 63] on div "Usage Logs" at bounding box center [519, 67] width 65 height 15
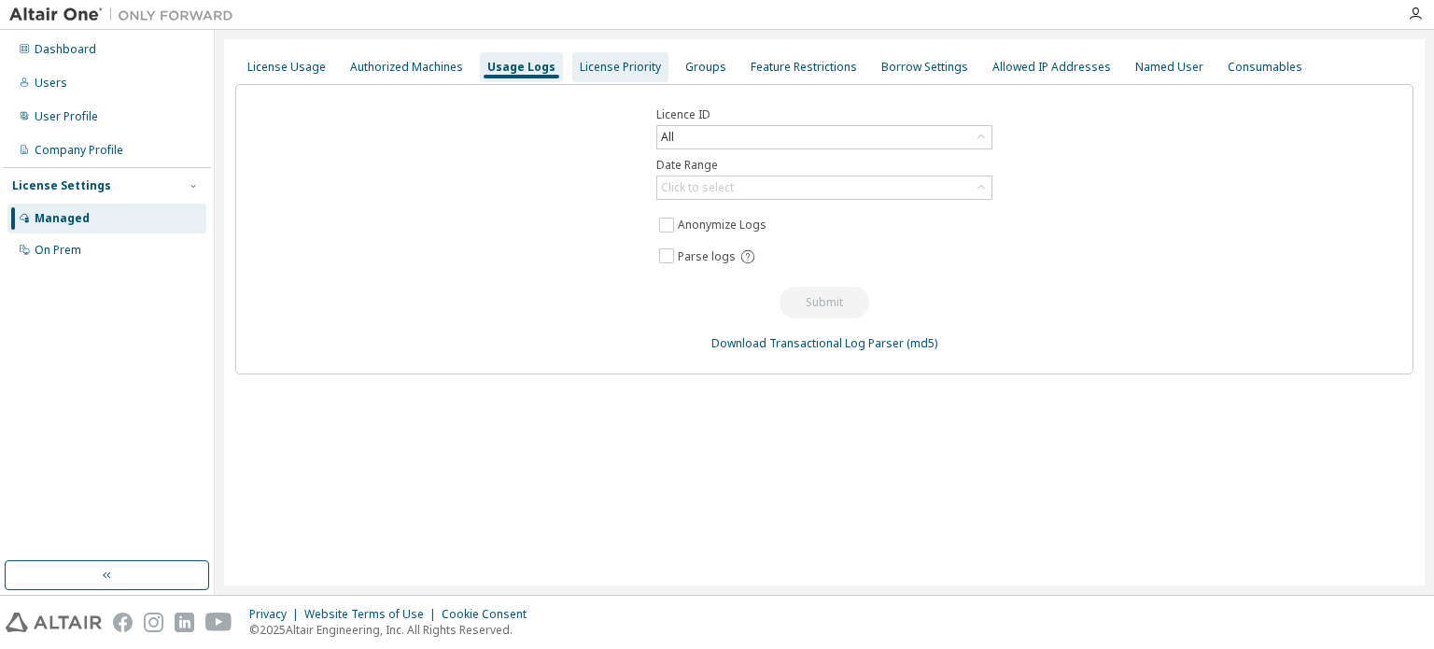
click at [616, 63] on div "License Priority" at bounding box center [620, 67] width 81 height 15
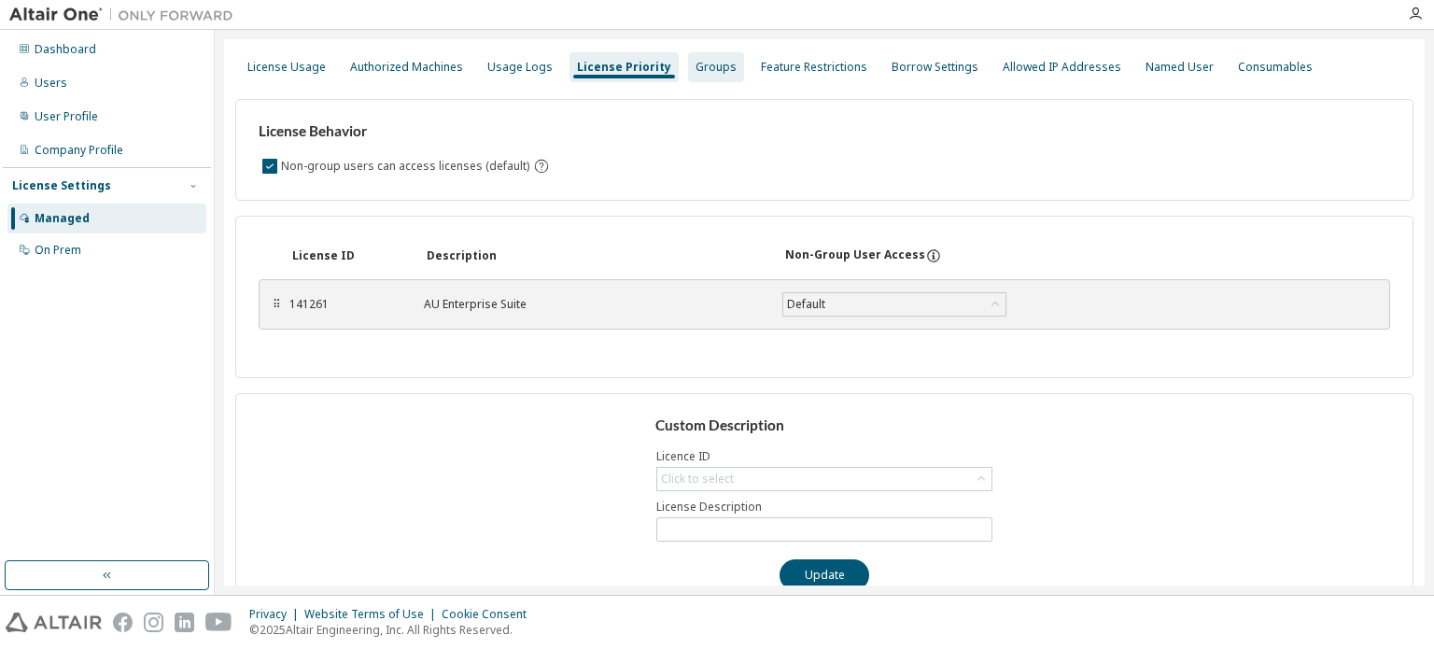
click at [692, 76] on div "Groups" at bounding box center [716, 67] width 56 height 30
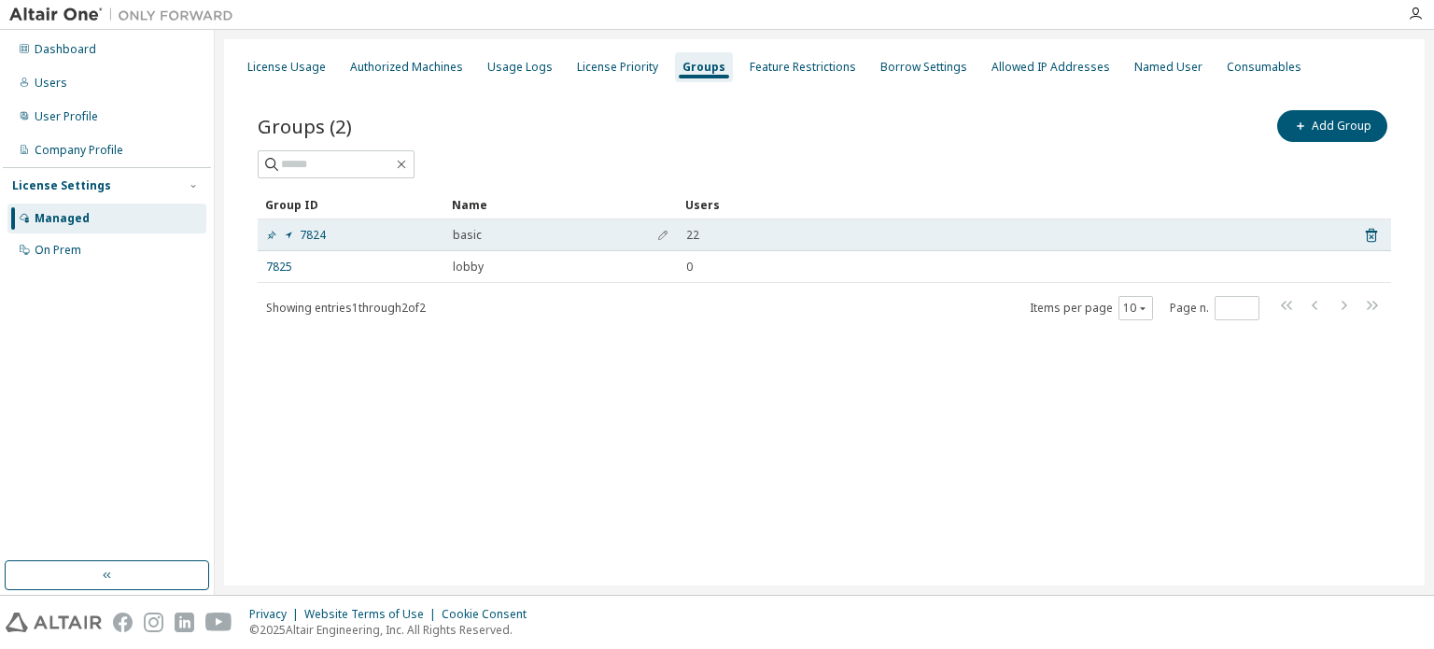
click at [775, 228] on div "22" at bounding box center [1012, 235] width 652 height 15
click at [668, 236] on span "button" at bounding box center [662, 235] width 13 height 15
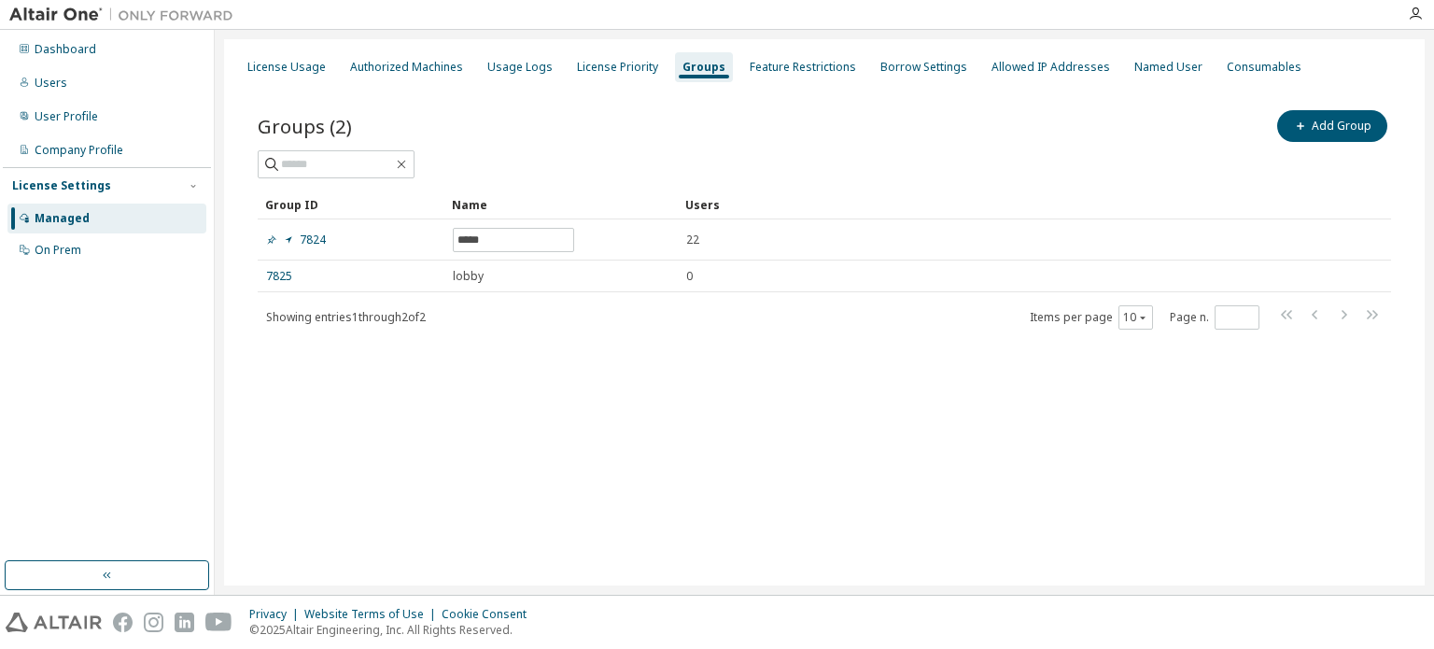
click at [620, 488] on div "License Usage Authorized Machines Usage Logs License Priority Groups Feature Re…" at bounding box center [824, 312] width 1200 height 546
click at [615, 74] on div "License Priority" at bounding box center [617, 67] width 81 height 15
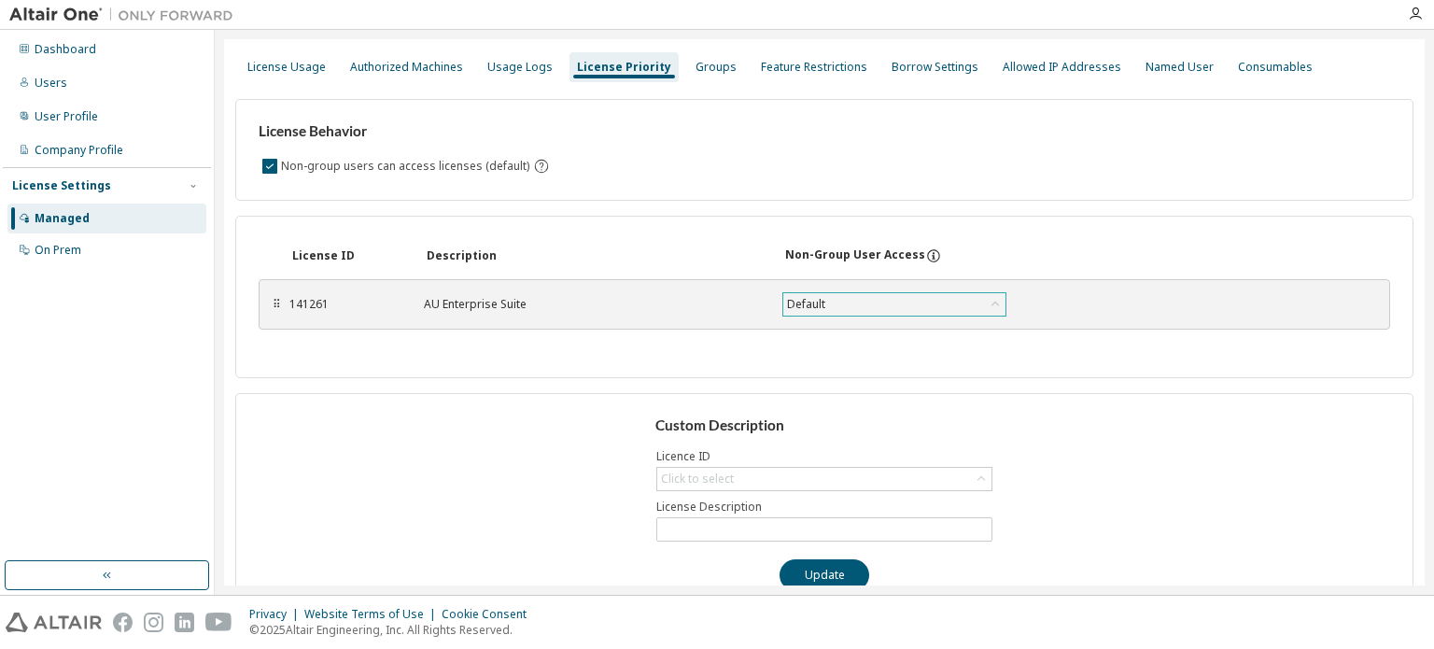
click at [921, 298] on div "Default" at bounding box center [894, 304] width 222 height 22
click at [528, 426] on div "Custom Description Licence ID Click to select License Description Update" at bounding box center [824, 503] width 1178 height 221
click at [318, 61] on div "License Usage" at bounding box center [286, 67] width 78 height 15
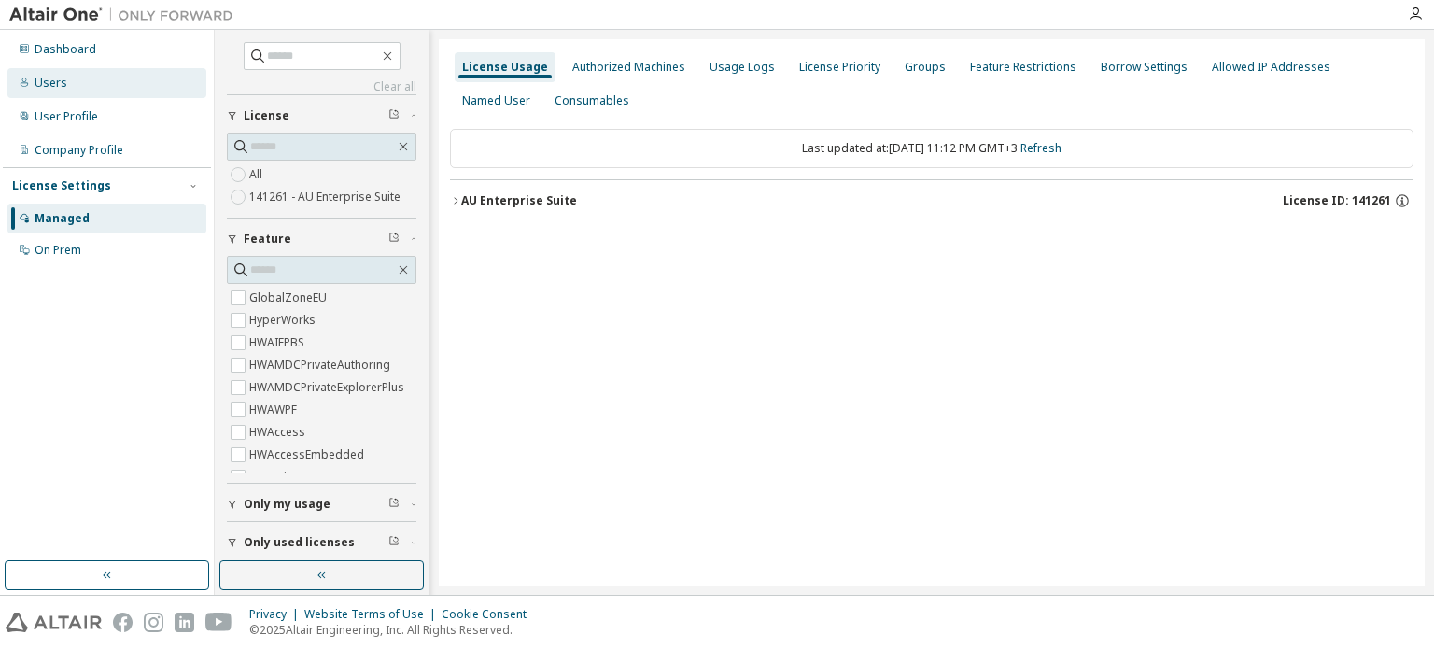
click at [92, 69] on div "Users" at bounding box center [106, 83] width 199 height 30
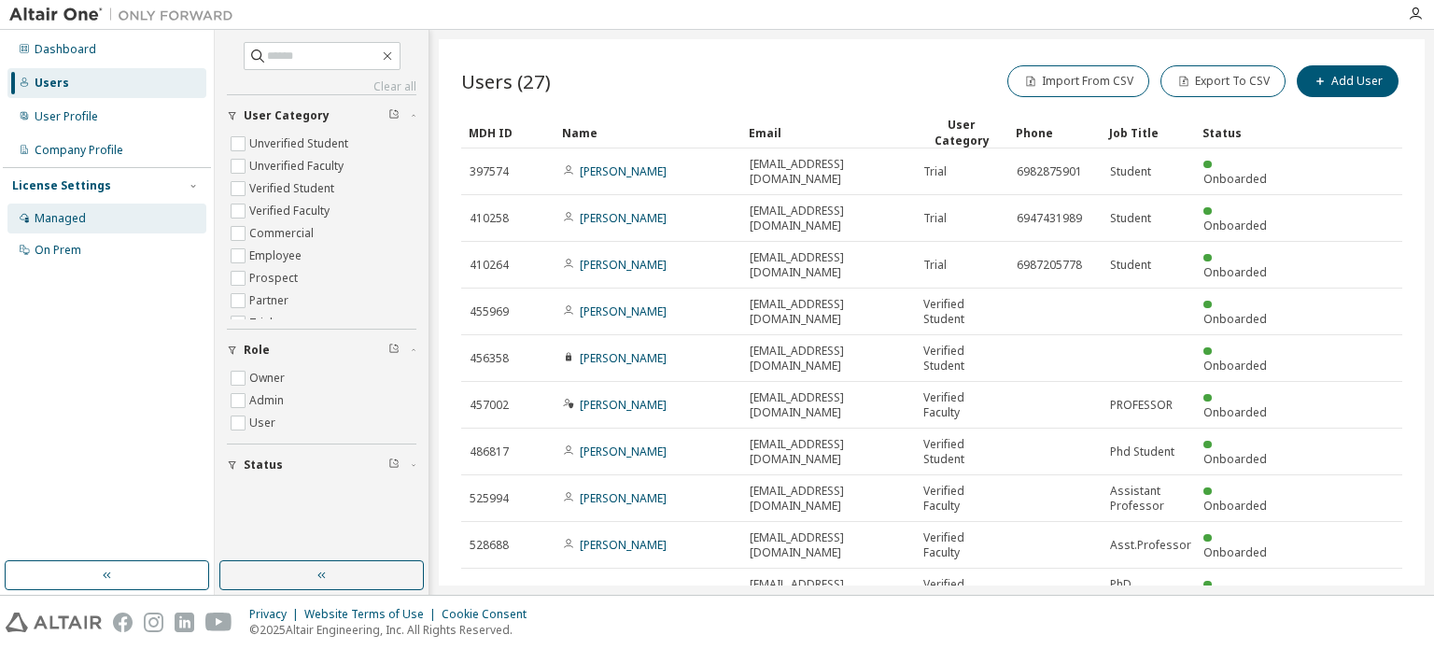
click at [117, 208] on div "Managed" at bounding box center [106, 218] width 199 height 30
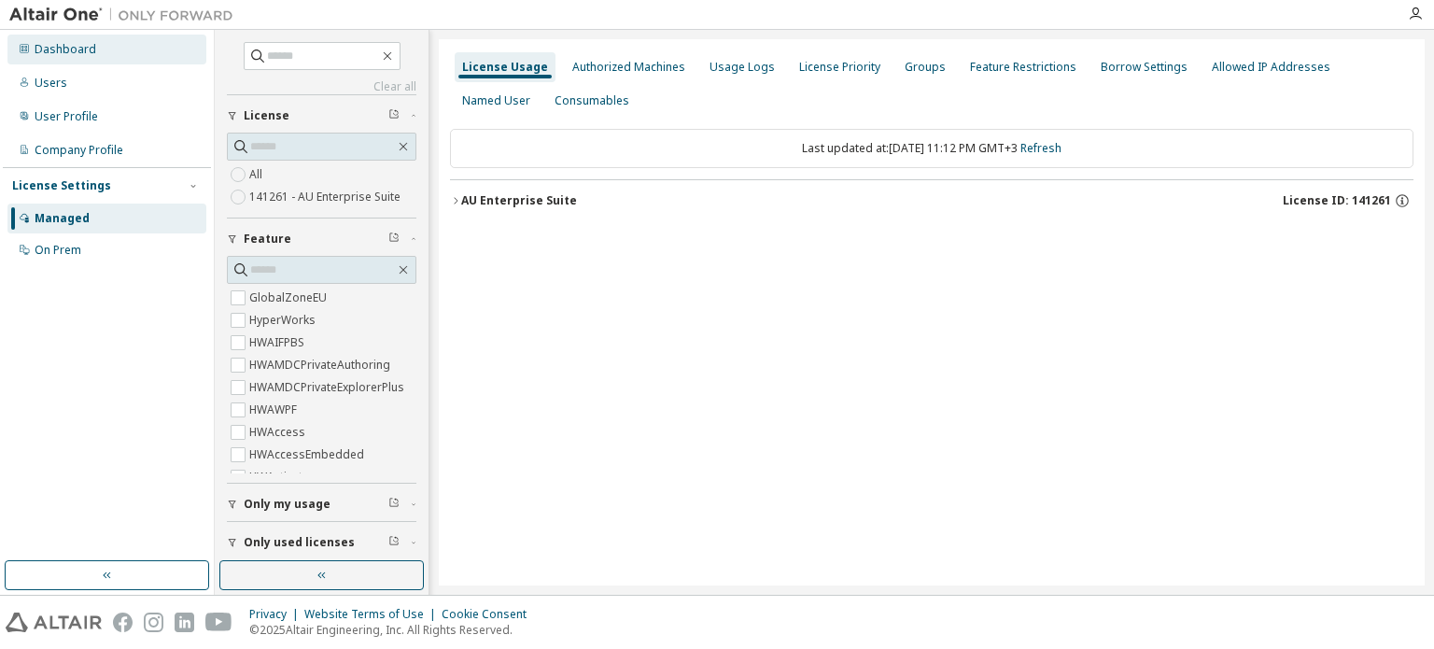
click at [123, 50] on div "Dashboard" at bounding box center [106, 50] width 199 height 30
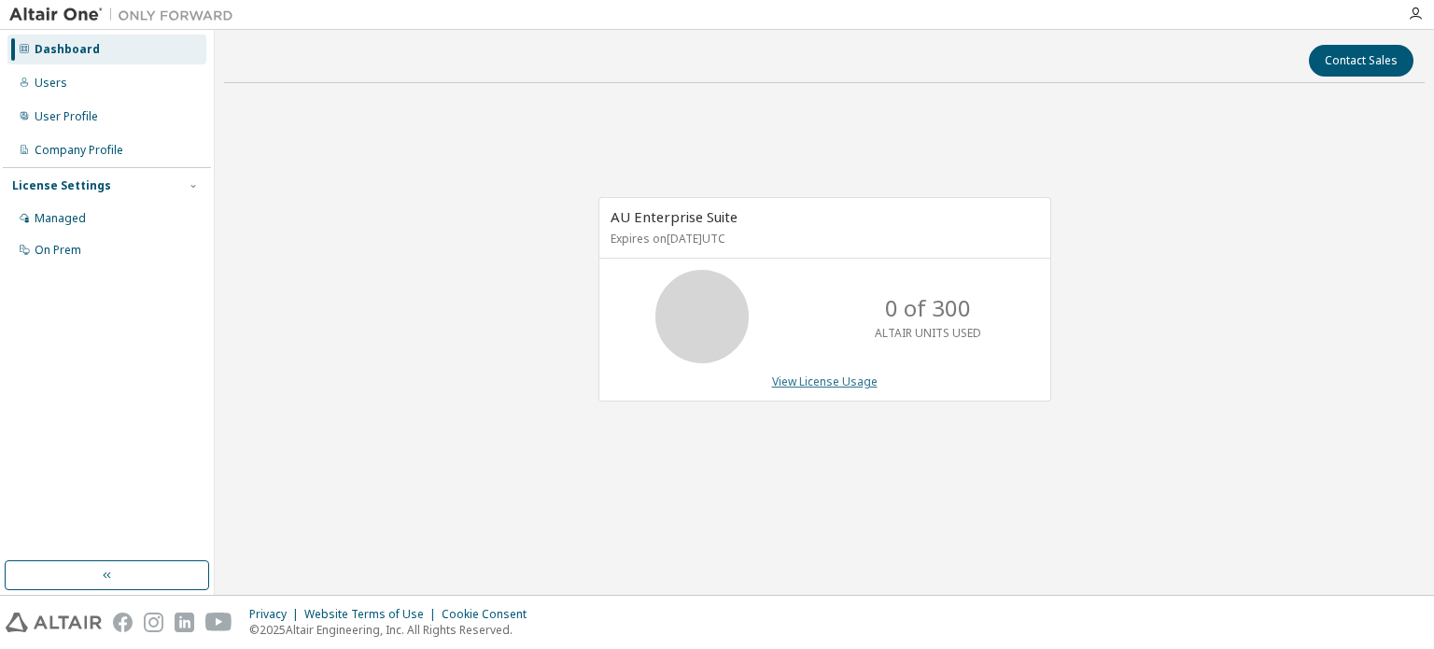
click at [859, 381] on link "View License Usage" at bounding box center [824, 381] width 105 height 16
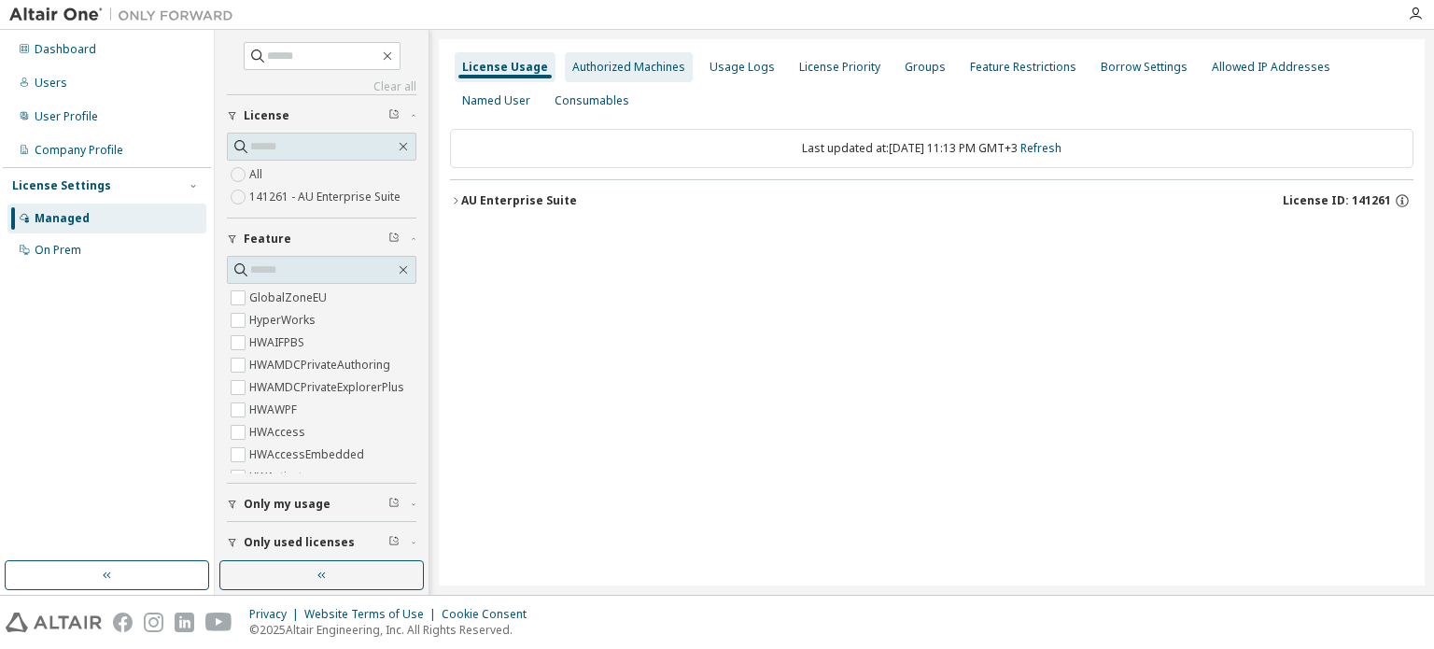
click at [612, 81] on div "Authorized Machines" at bounding box center [629, 67] width 128 height 30
